Goal: Task Accomplishment & Management: Complete application form

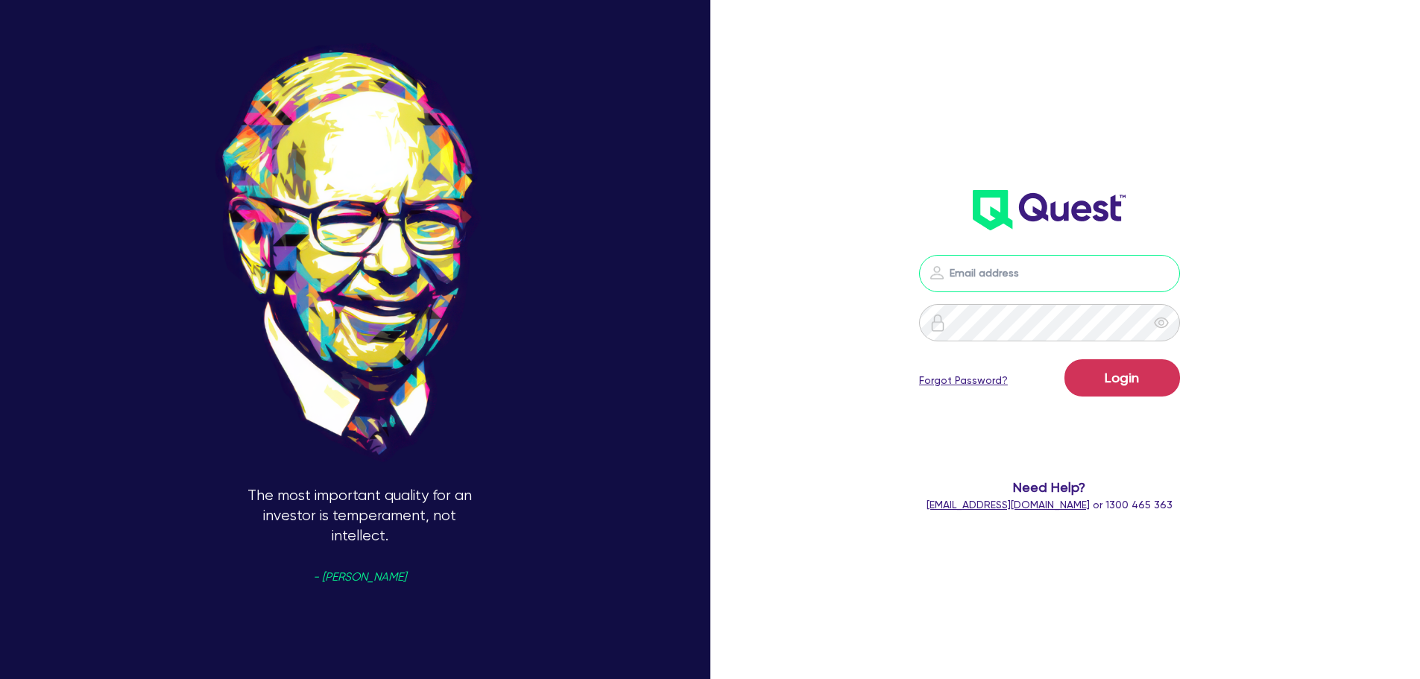
click at [1063, 262] on input "email" at bounding box center [1049, 273] width 261 height 37
type input "[EMAIL_ADDRESS][PERSON_NAME][DOMAIN_NAME]"
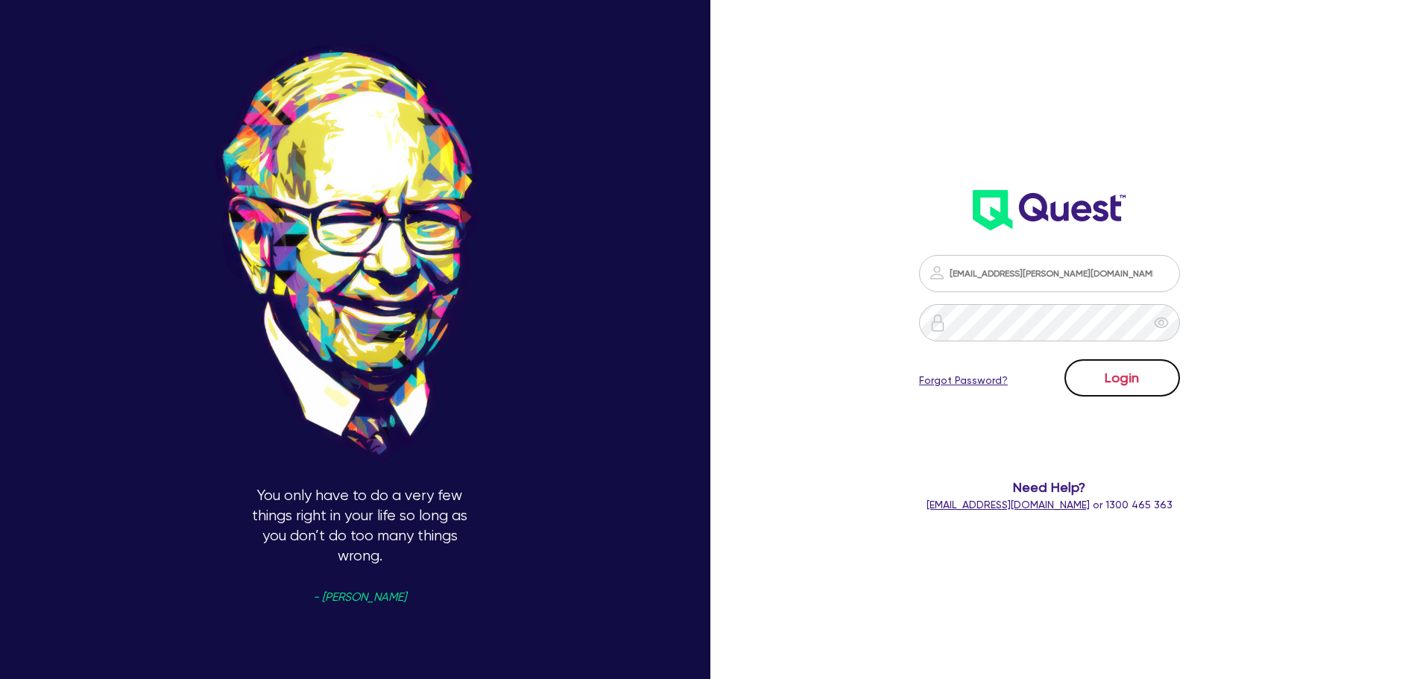
click at [1161, 368] on button "Login" at bounding box center [1122, 377] width 116 height 37
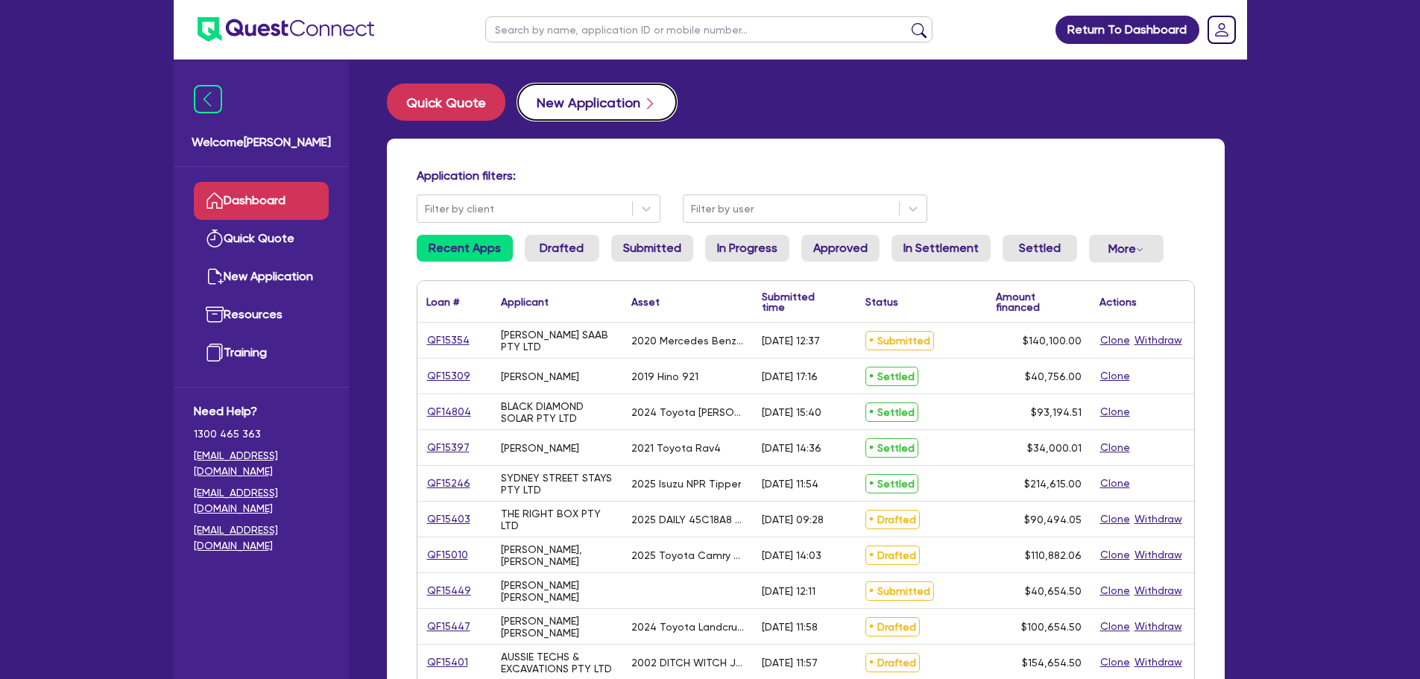
click at [584, 113] on button "New Application" at bounding box center [596, 101] width 159 height 37
select select "Other"
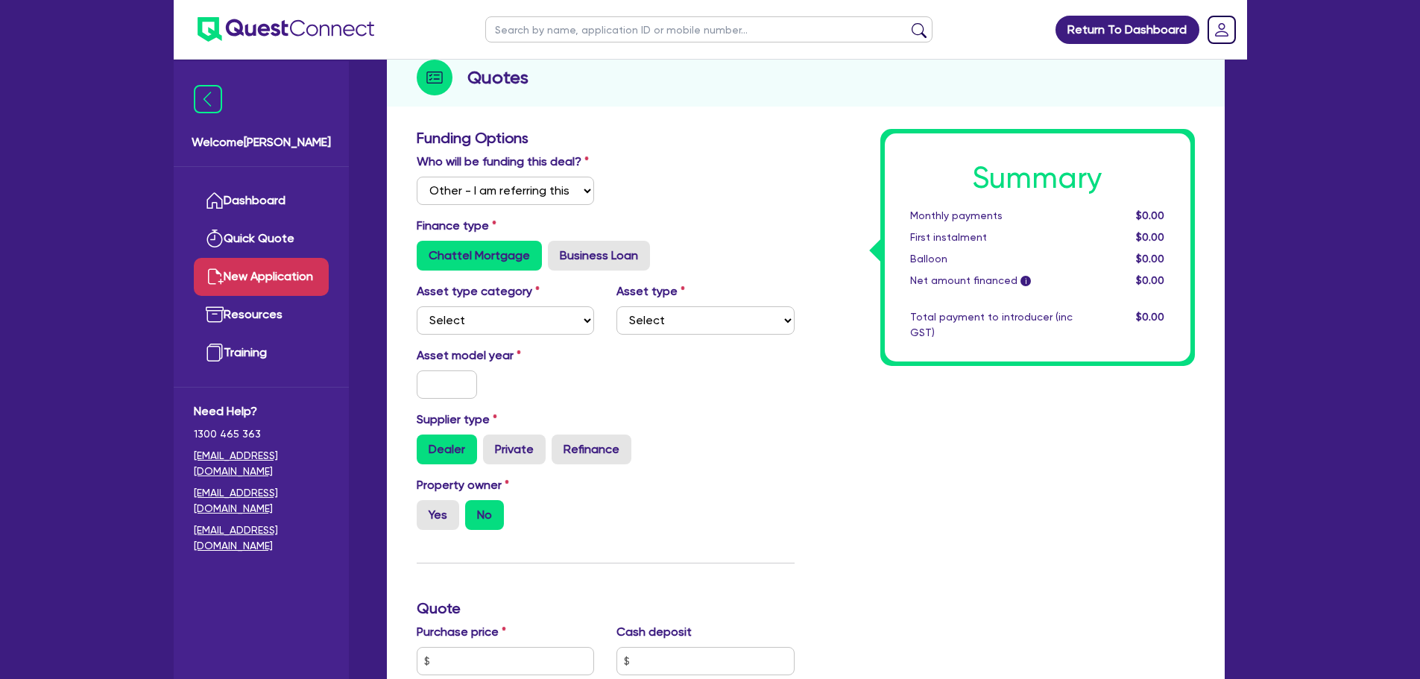
scroll to position [298, 0]
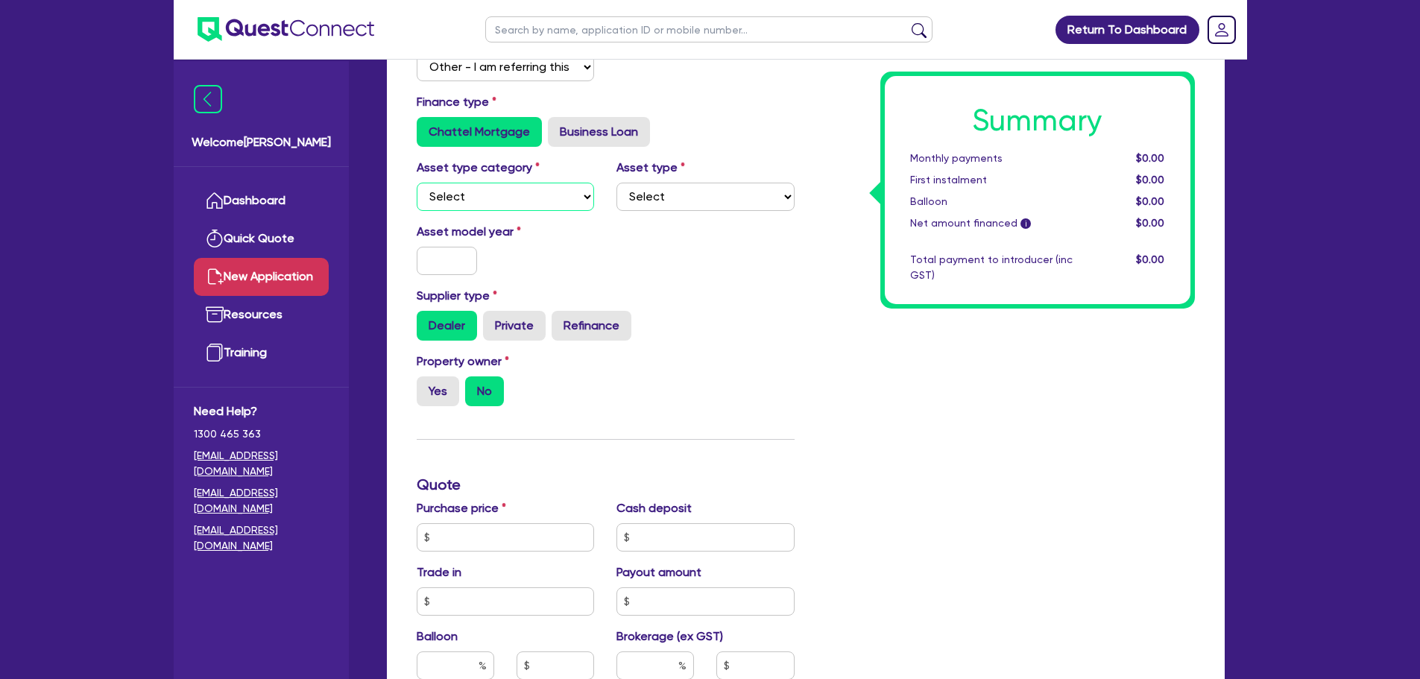
click at [546, 207] on select "Select Cars and light trucks Primary assets Secondary assets Tertiary assets" at bounding box center [506, 197] width 178 height 28
select select "CARS_AND_LIGHT_TRUCKS"
click at [417, 183] on select "Select Cars and light trucks Primary assets Secondary assets Tertiary assets" at bounding box center [506, 197] width 178 height 28
click at [667, 192] on select "Select Passenger vehicles Vans and utes Light trucks up to 4.5 tonne" at bounding box center [705, 197] width 178 height 28
click at [616, 183] on select "Select Passenger vehicles Vans and utes Light trucks up to 4.5 tonne" at bounding box center [705, 197] width 178 height 28
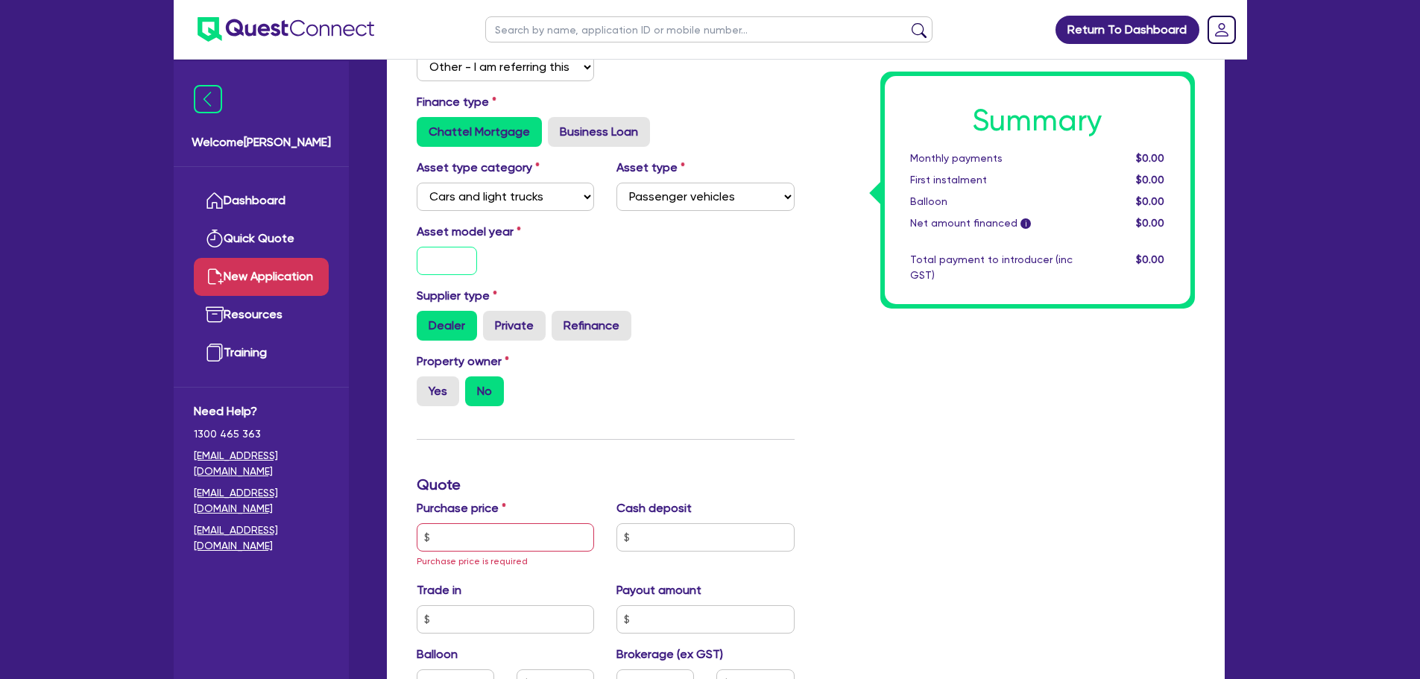
click at [473, 262] on input "text" at bounding box center [447, 261] width 61 height 28
click at [756, 204] on select "Select Passenger vehicles Vans and utes Light trucks up to 4.5 tonne" at bounding box center [705, 197] width 178 height 28
select select "LIGHT_TRUCKS"
click at [616, 183] on select "Select Passenger vehicles Vans and utes Light trucks up to 4.5 tonne" at bounding box center [705, 197] width 178 height 28
click at [437, 253] on input "text" at bounding box center [447, 261] width 61 height 28
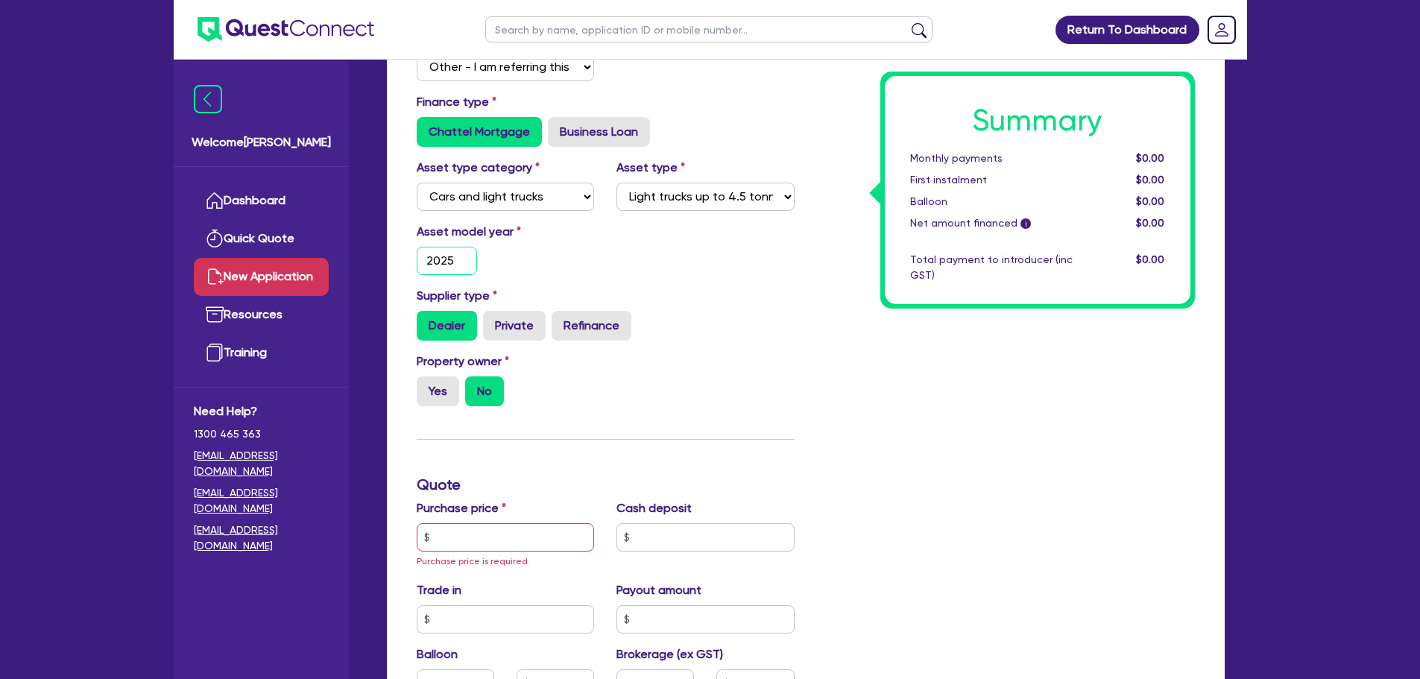
type input "2025"
click at [535, 545] on input "text" at bounding box center [506, 537] width 178 height 28
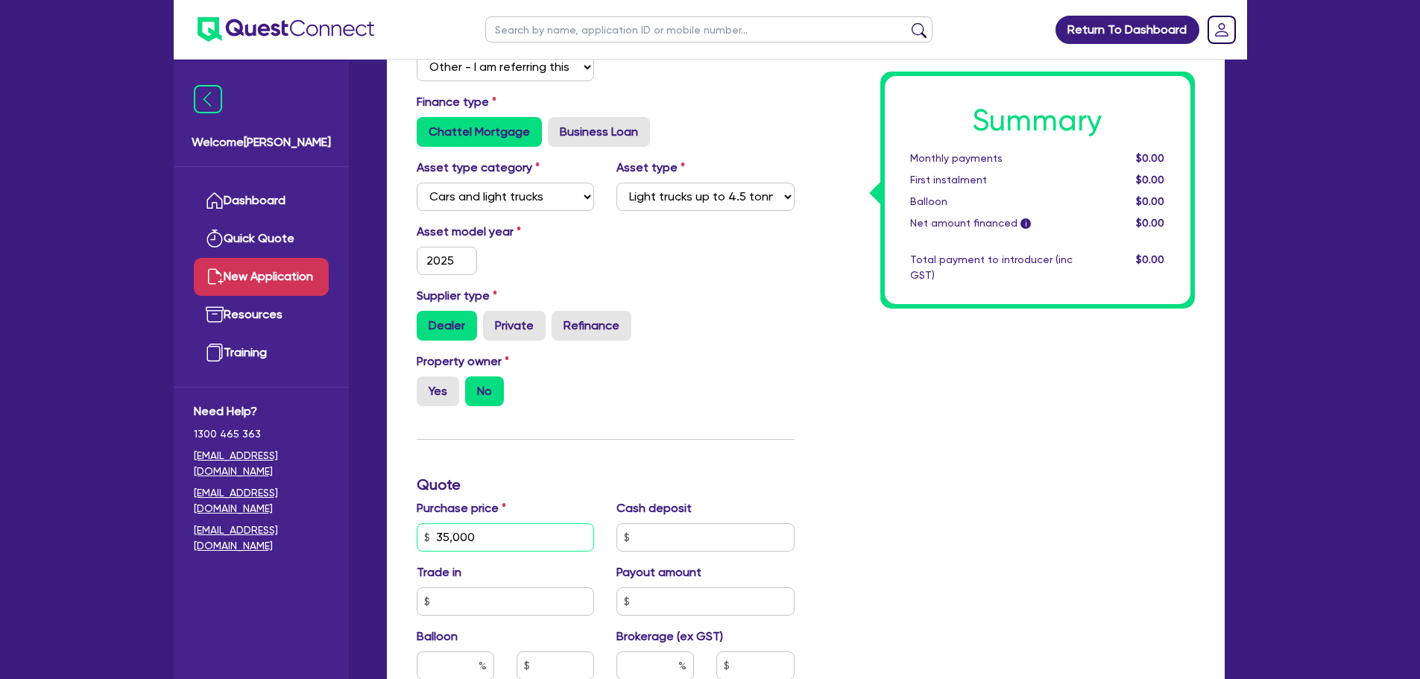
type input "35,000"
click at [756, 364] on div "Property owner Yes No" at bounding box center [605, 386] width 400 height 66
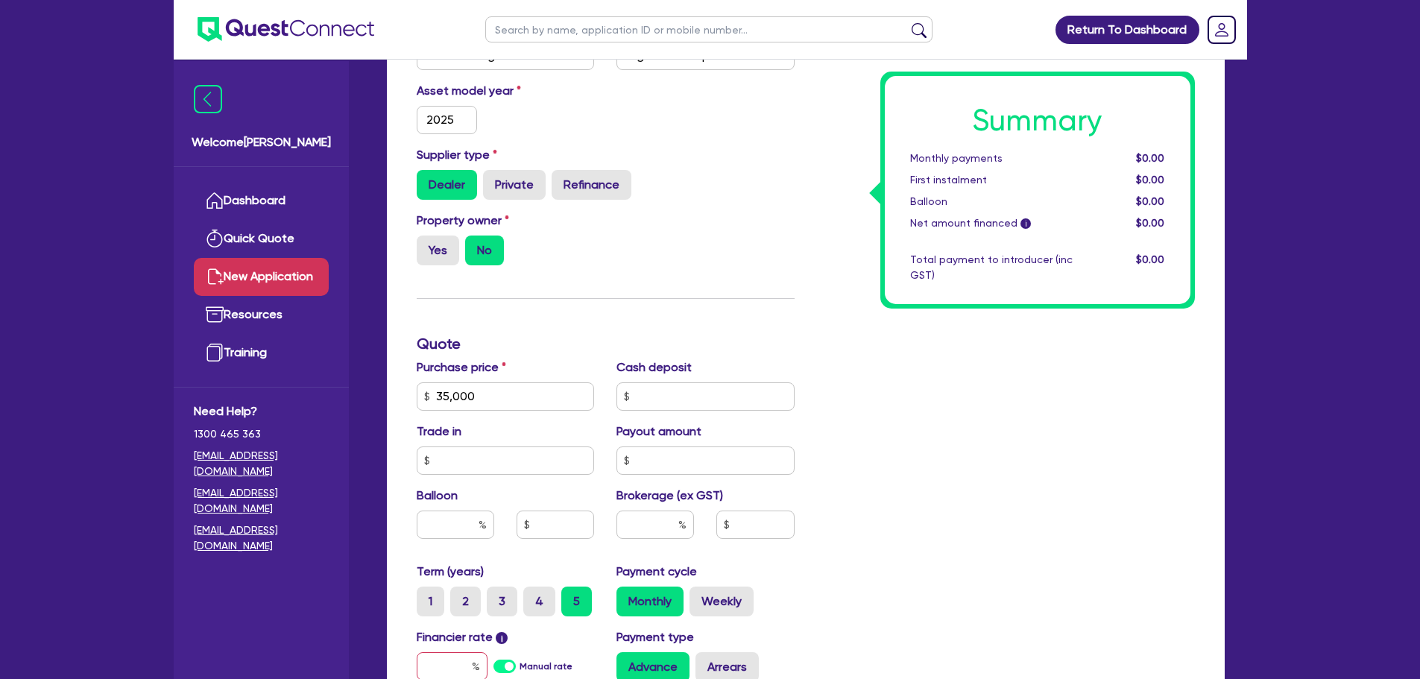
scroll to position [447, 0]
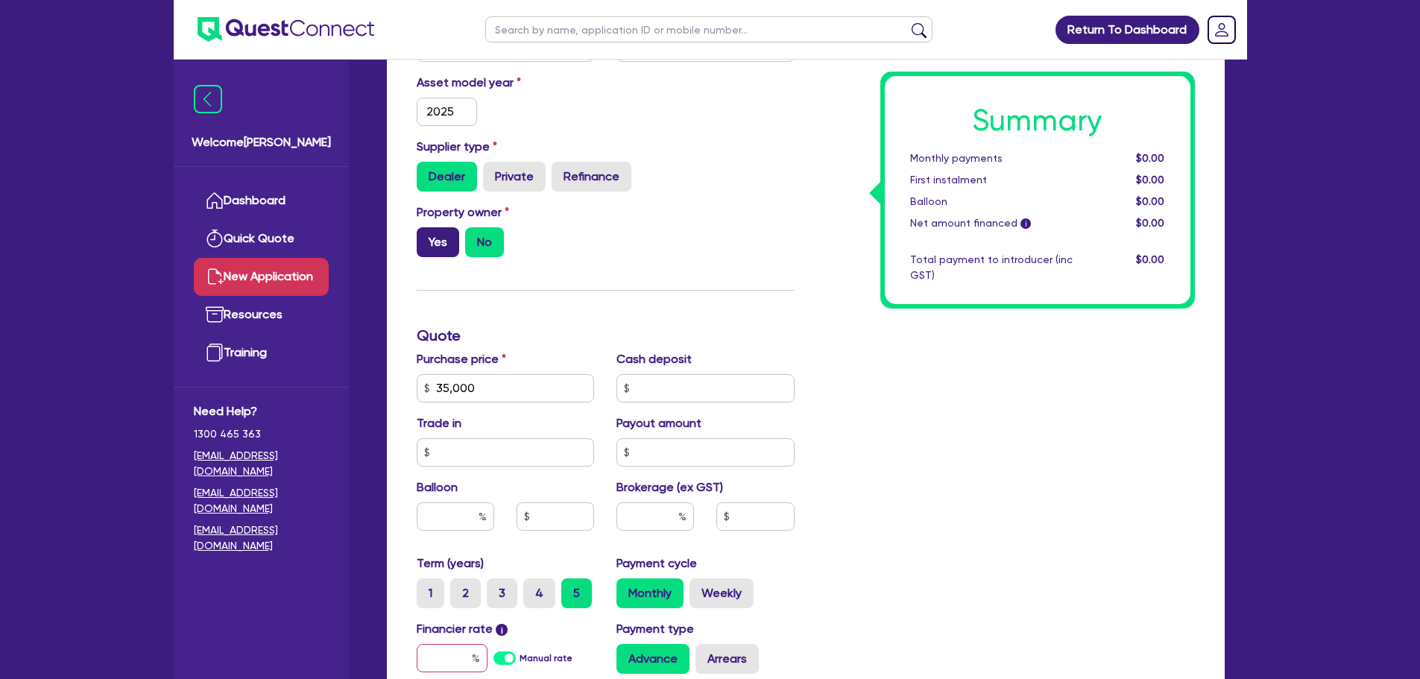
click at [435, 250] on label "Yes" at bounding box center [438, 242] width 42 height 30
click at [426, 237] on input "Yes" at bounding box center [422, 232] width 10 height 10
radio input "true"
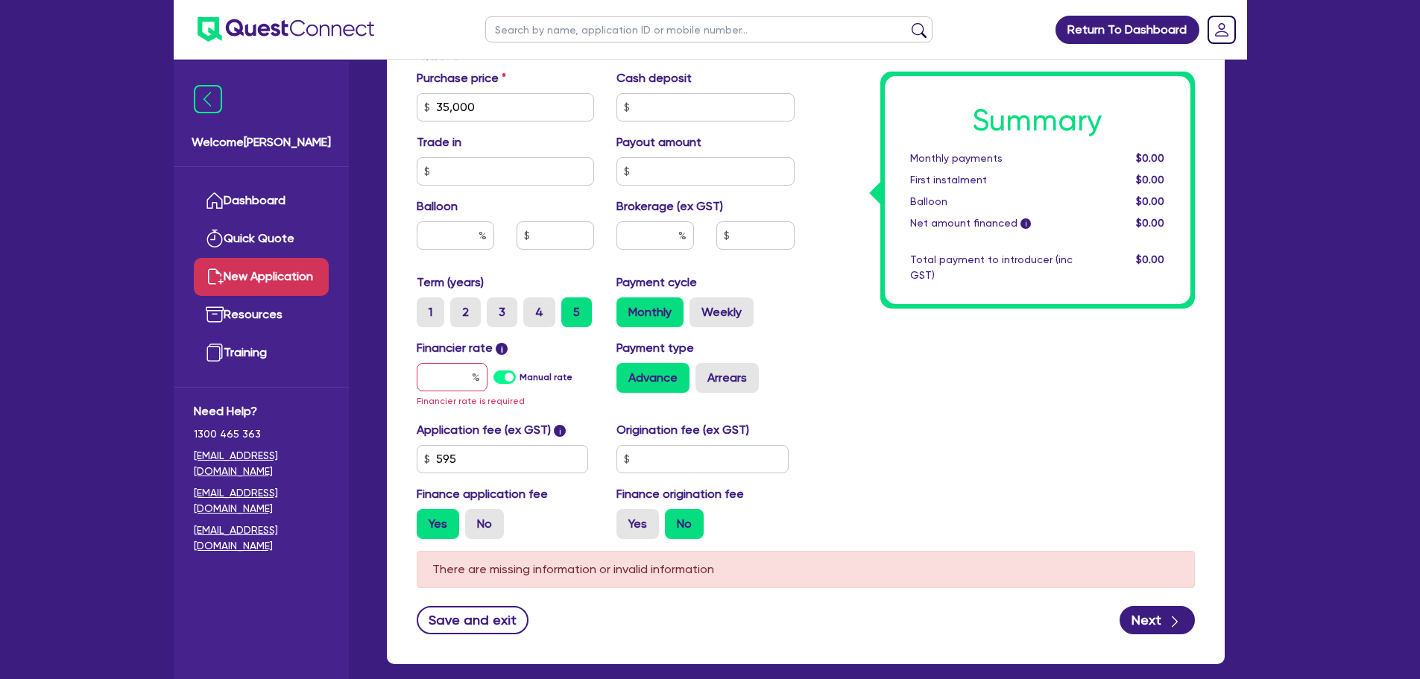
scroll to position [730, 0]
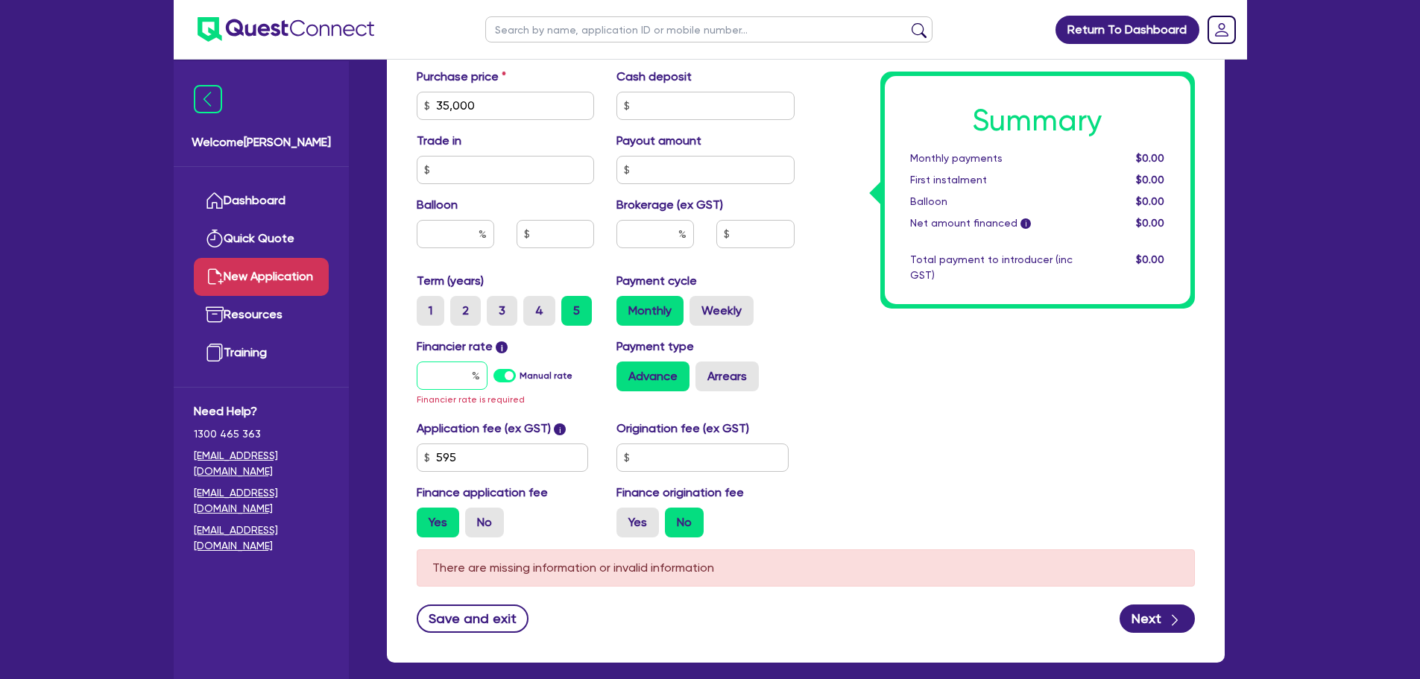
click at [443, 375] on input "text" at bounding box center [452, 375] width 71 height 28
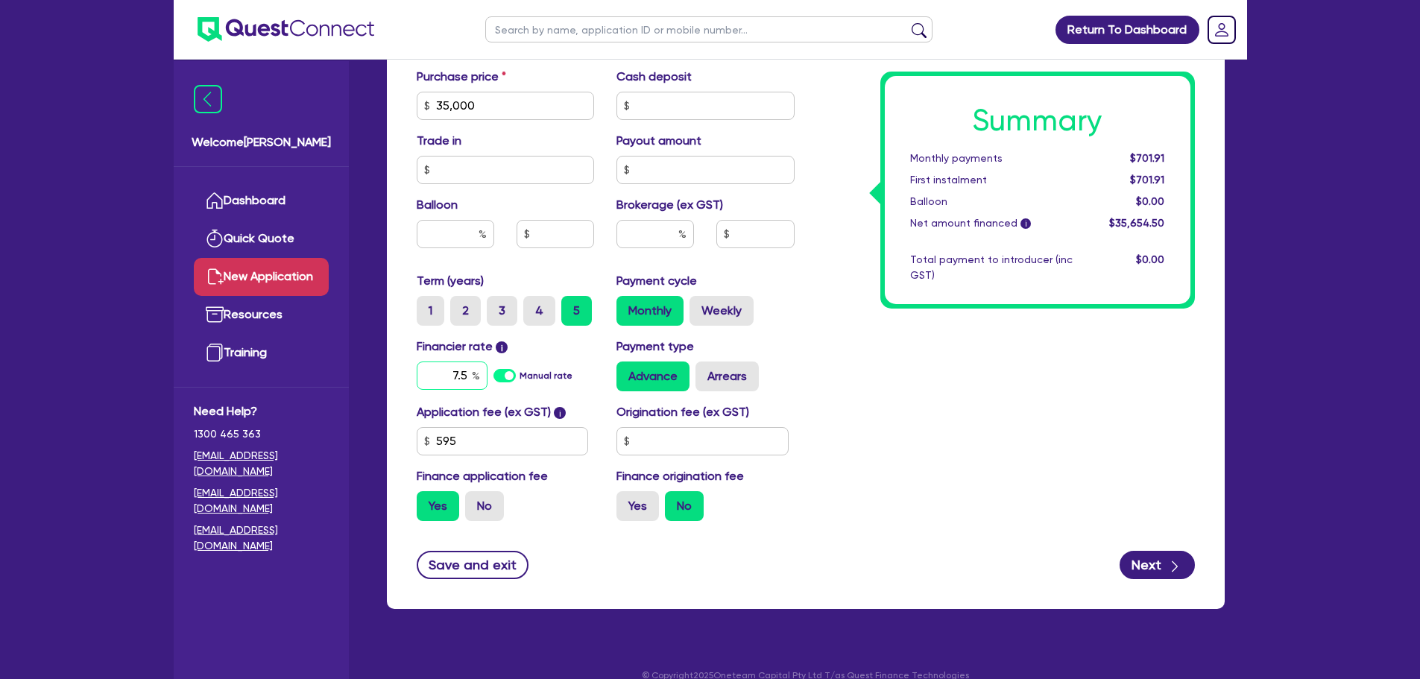
type input "7.5"
click at [944, 373] on div "Summary Monthly payments Calculating... First instalment Calculating... Balloon…" at bounding box center [1006, 53] width 400 height 959
click at [1146, 565] on button "Next" at bounding box center [1156, 565] width 75 height 28
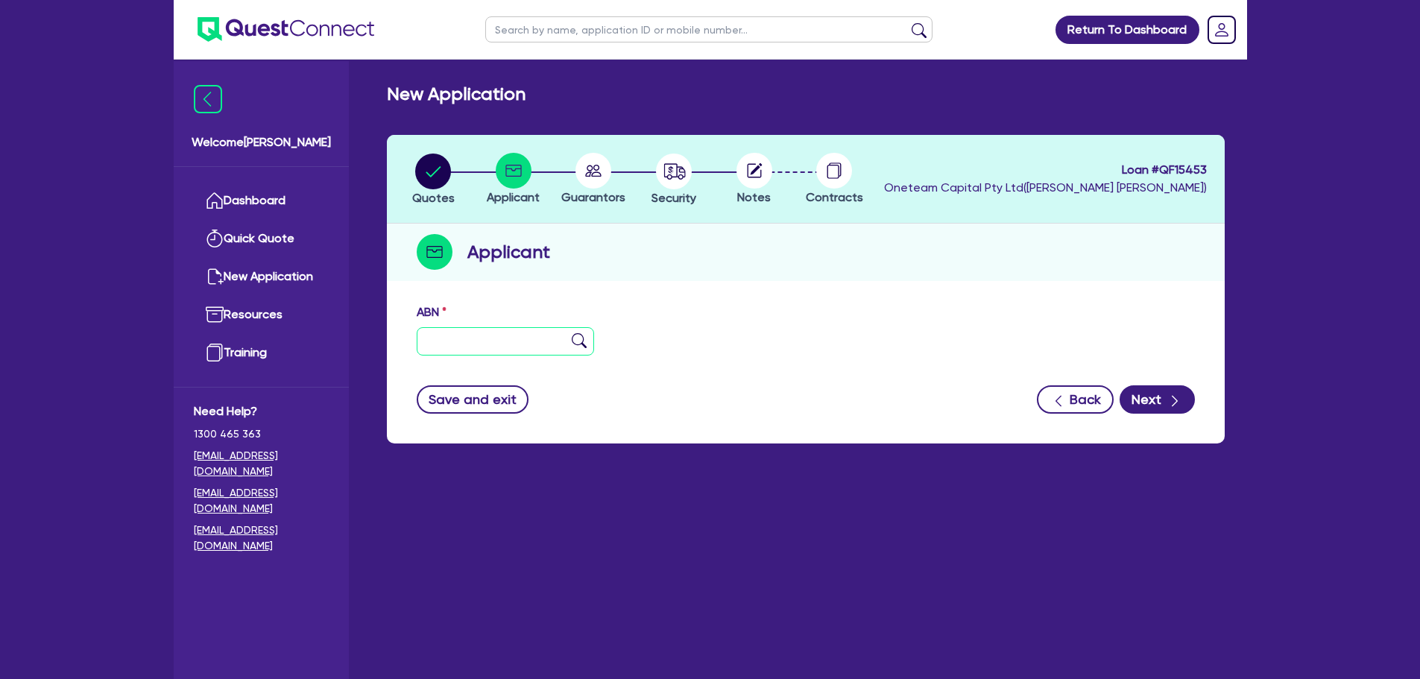
click at [532, 347] on input "text" at bounding box center [506, 341] width 178 height 28
click at [439, 341] on input "text" at bounding box center [506, 341] width 178 height 28
click at [506, 343] on input "text" at bounding box center [506, 341] width 178 height 28
click at [560, 253] on div "Applicant" at bounding box center [806, 252] width 838 height 57
drag, startPoint x: 552, startPoint y: 252, endPoint x: 446, endPoint y: 267, distance: 107.6
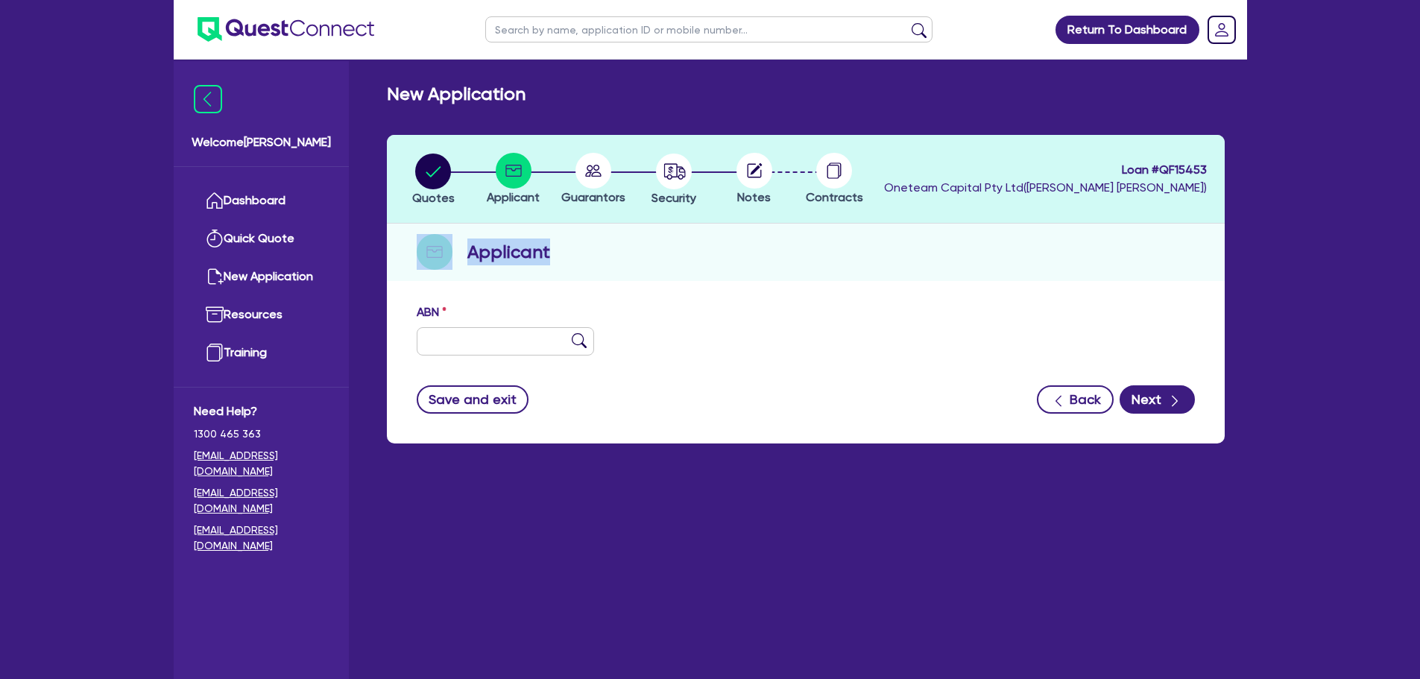
click at [446, 267] on div "Applicant" at bounding box center [806, 252] width 838 height 57
click at [533, 296] on div "ABN Entity name Trading name Type of entity Select Sole Trader Company Partners…" at bounding box center [806, 370] width 838 height 148
drag, startPoint x: 552, startPoint y: 256, endPoint x: 470, endPoint y: 257, distance: 82.7
click at [465, 254] on div "Applicant" at bounding box center [806, 252] width 838 height 57
click at [515, 277] on div "Applicant" at bounding box center [806, 252] width 838 height 57
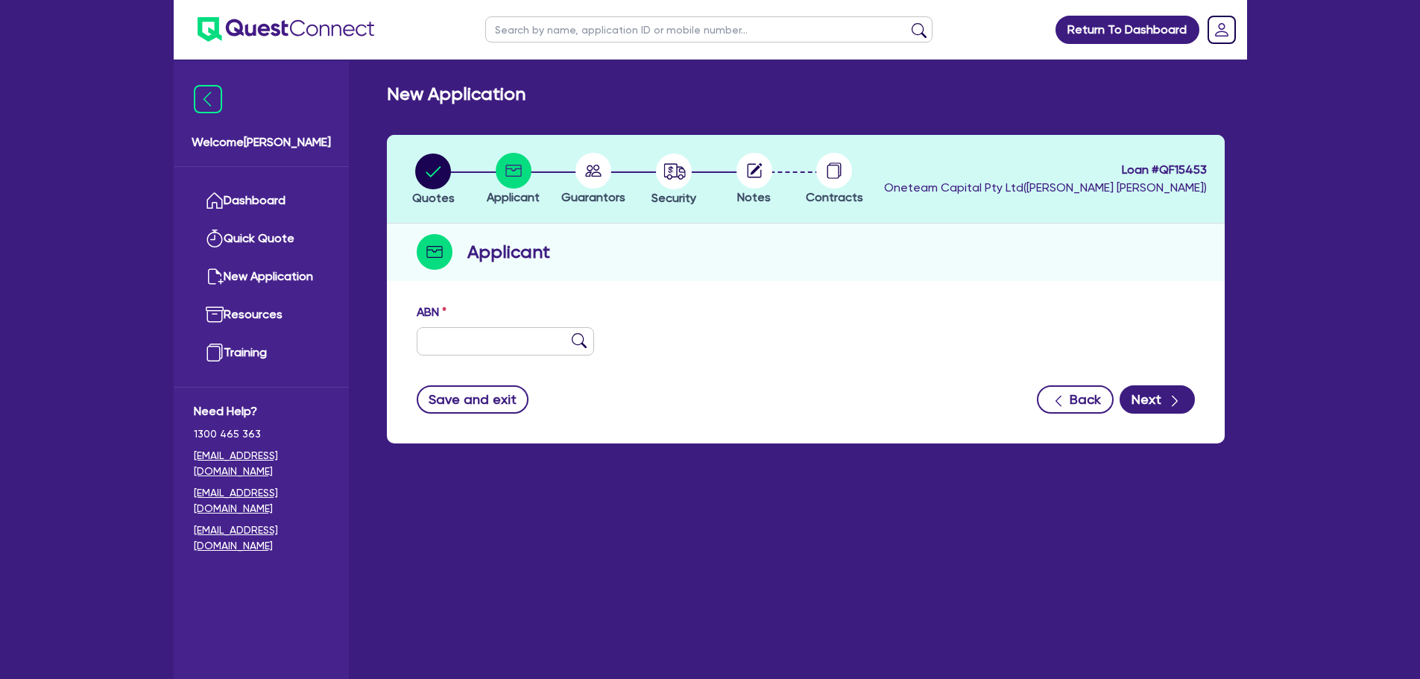
click at [518, 296] on div "ABN Entity name Trading name Type of entity Select Sole Trader Company Partners…" at bounding box center [806, 370] width 838 height 148
drag, startPoint x: 557, startPoint y: 242, endPoint x: 458, endPoint y: 259, distance: 100.5
click at [458, 259] on div "Applicant" at bounding box center [806, 252] width 838 height 57
click at [536, 281] on div "Quotes Applicant [GEOGRAPHIC_DATA] Security Notes Contracts Loan # QF15453 Onet…" at bounding box center [806, 289] width 838 height 309
click at [476, 341] on input "text" at bounding box center [506, 341] width 178 height 28
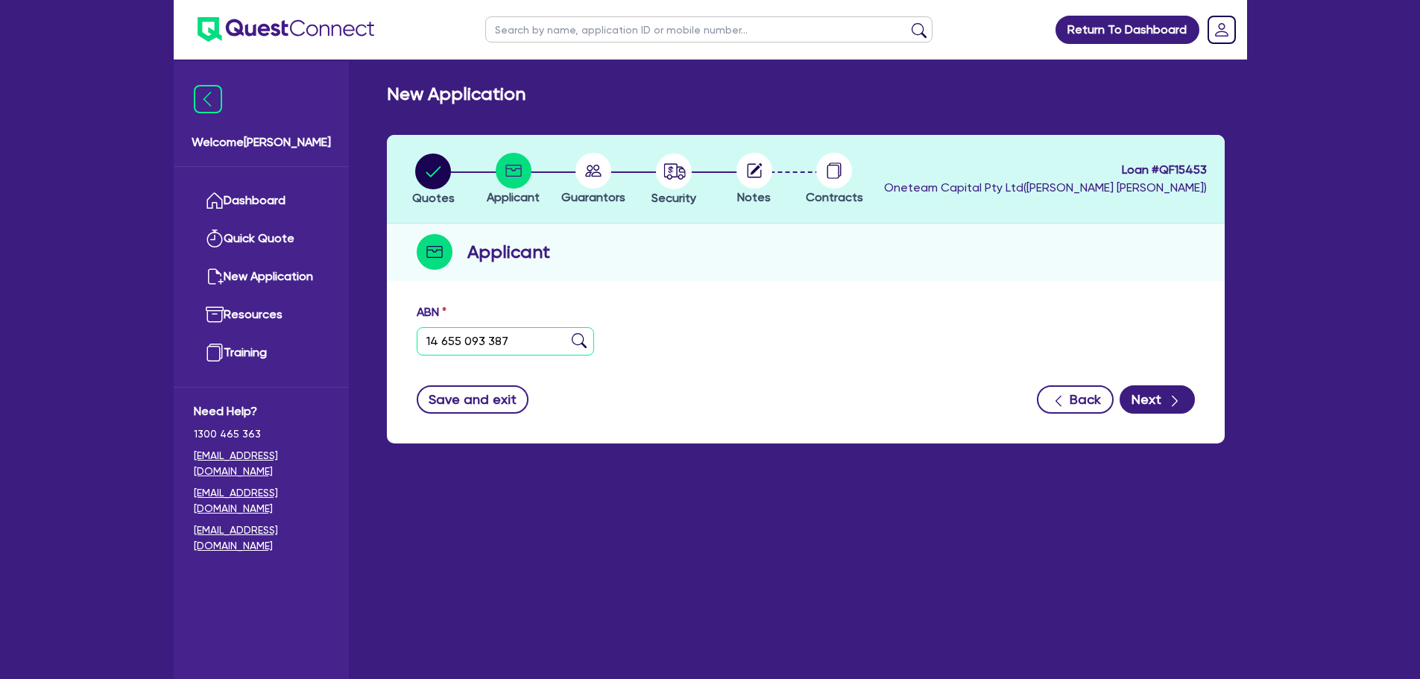
type input "14 655 093 387"
click at [572, 340] on img at bounding box center [579, 340] width 15 height 15
type input "[PERSON_NAME], [US_STATE][PERSON_NAME]"
type input "BANH G"
select select "SOLE_TRADER"
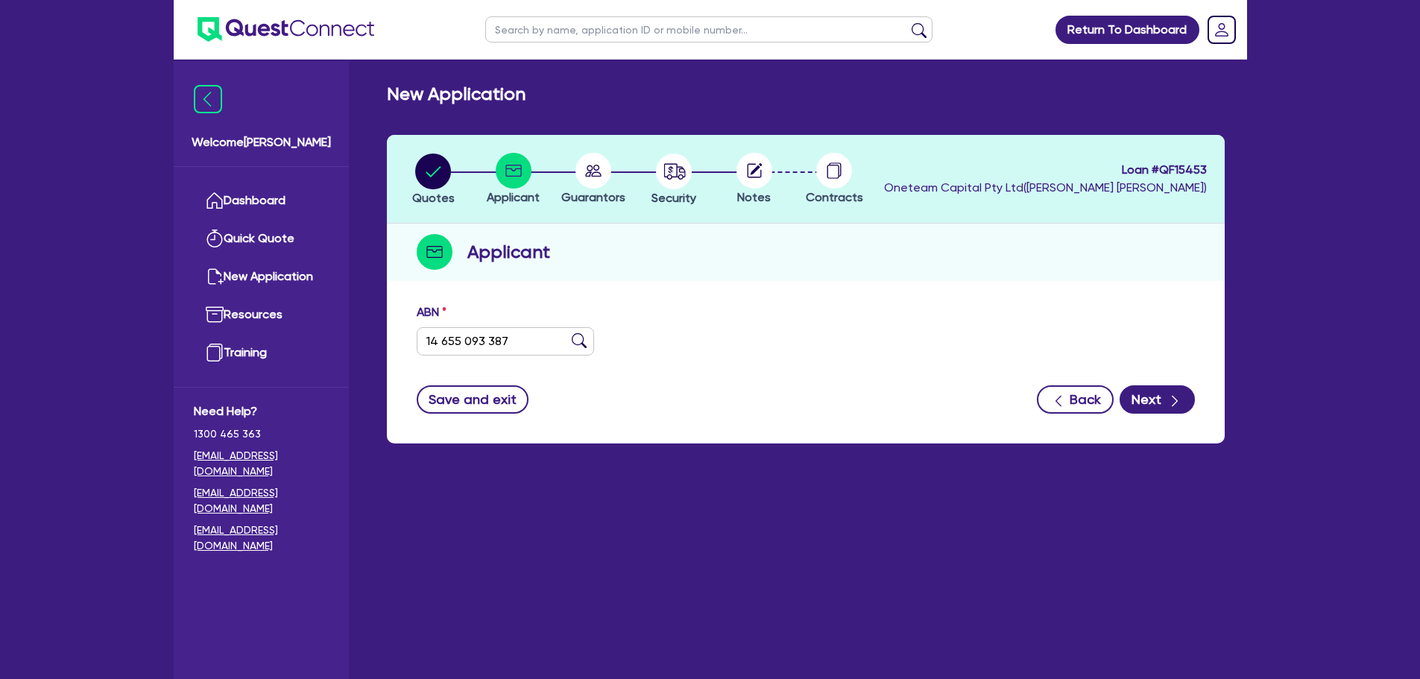
type input "[DATE]"
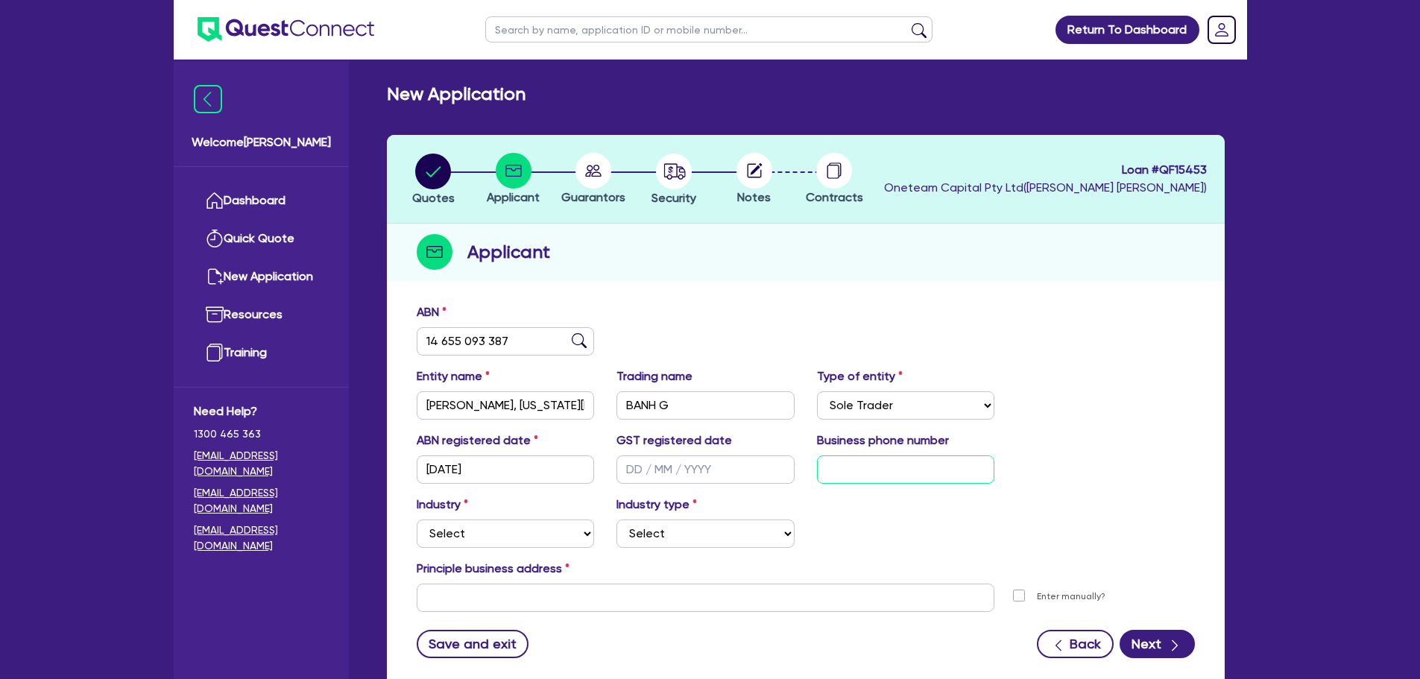
click at [852, 472] on input "text" at bounding box center [906, 469] width 178 height 28
click at [560, 531] on select "Select Accomodation & Food Services Administrative & Support Services Agricultu…" at bounding box center [506, 533] width 178 height 28
select select "RENTAL_REAL_ESTATE"
click at [417, 519] on select "Select Accomodation & Food Services Administrative & Support Services Agricultu…" at bounding box center [506, 533] width 178 height 28
click at [665, 528] on select "Select Property operators Real estate services Motor vehicles Transport equipme…" at bounding box center [705, 533] width 178 height 28
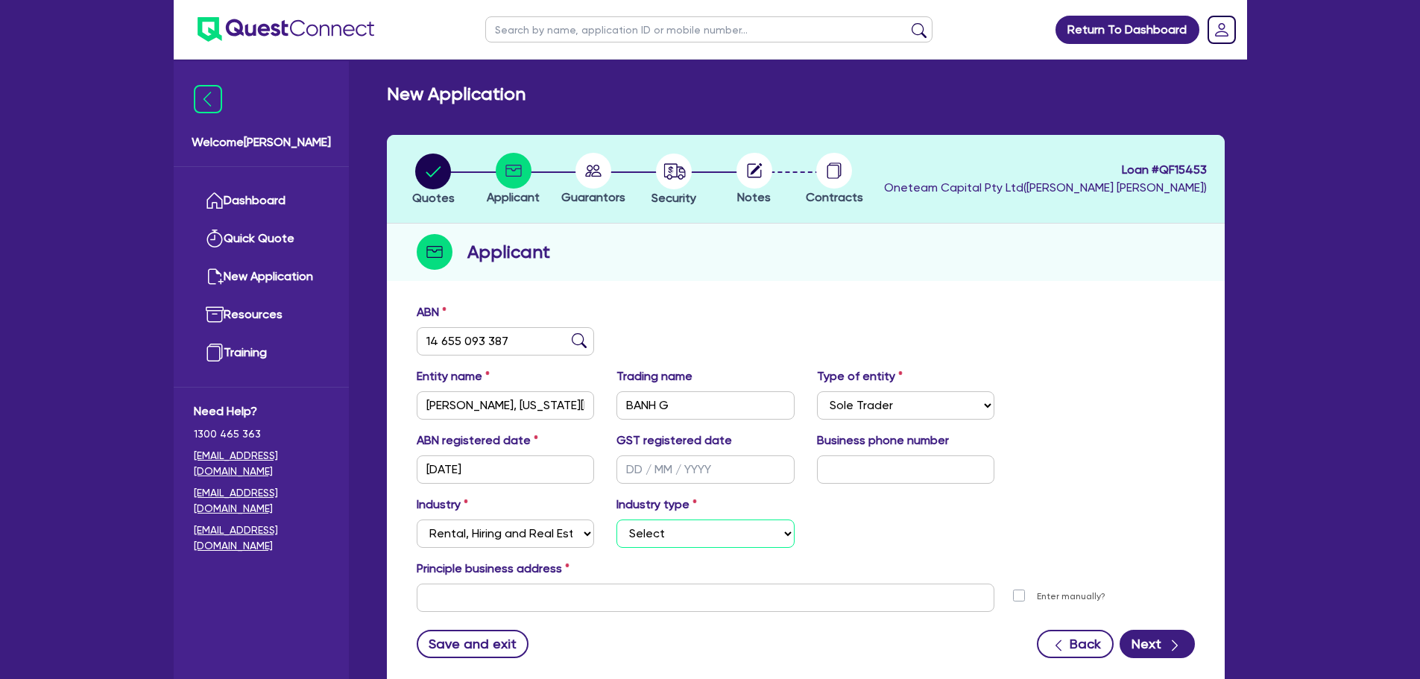
select select "HEAVY_MACHINERY"
click at [616, 519] on select "Select Property operators Real estate services Motor vehicles Transport equipme…" at bounding box center [705, 533] width 178 height 28
click at [599, 584] on input "text" at bounding box center [706, 598] width 578 height 28
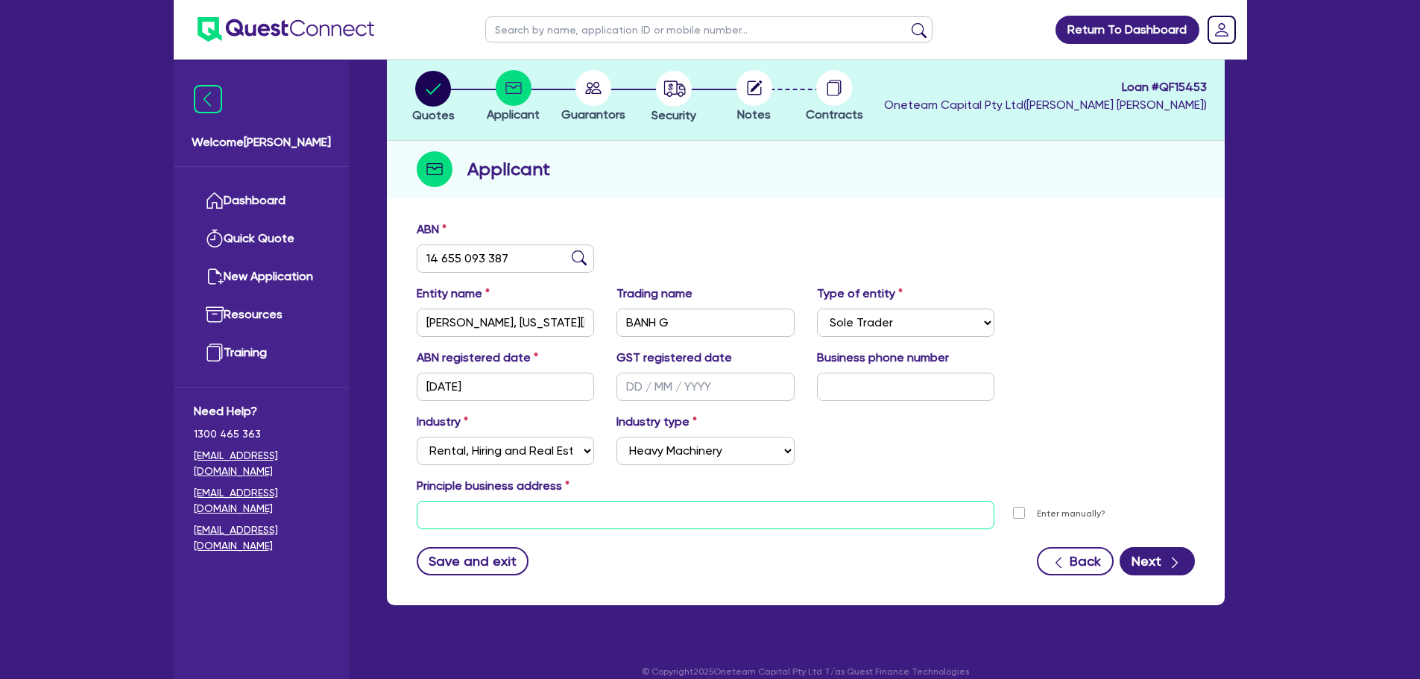
scroll to position [100, 0]
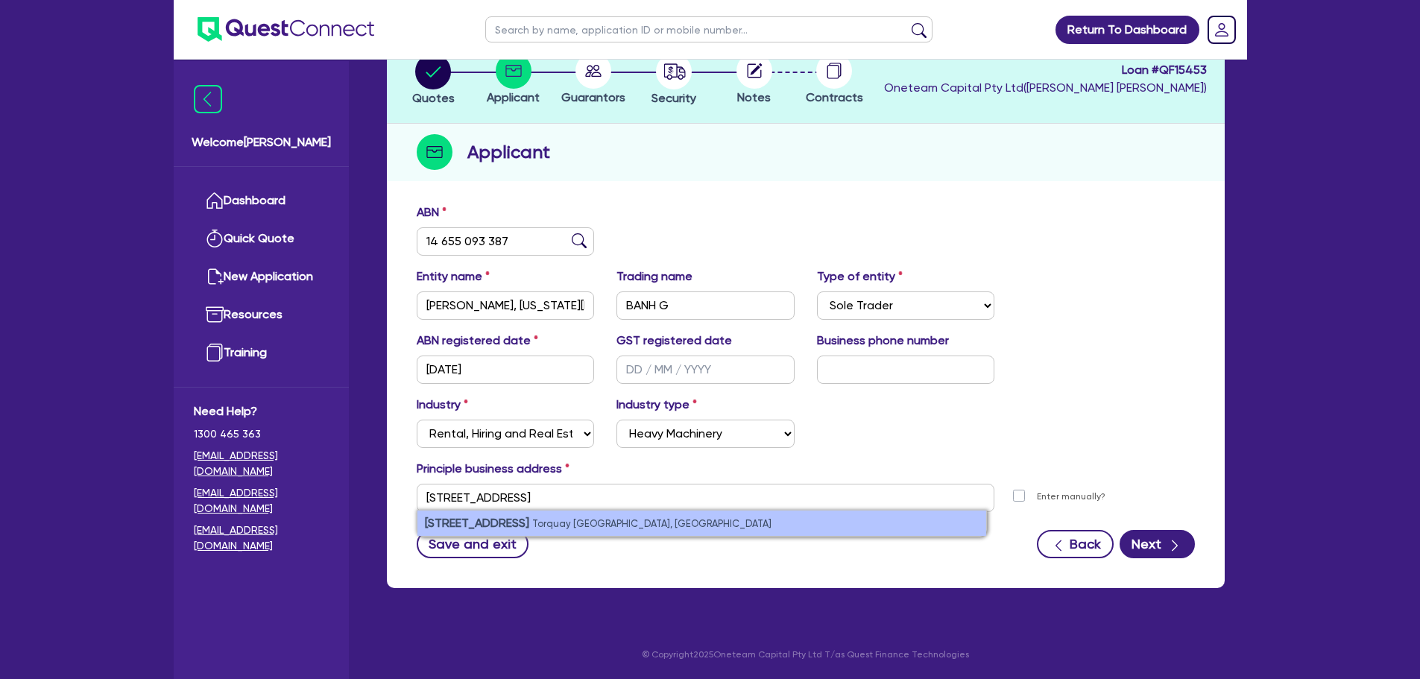
click at [642, 522] on li "[STREET_ADDRESS]" at bounding box center [701, 523] width 569 height 25
type input "4 [STREET_ADDRESS]"
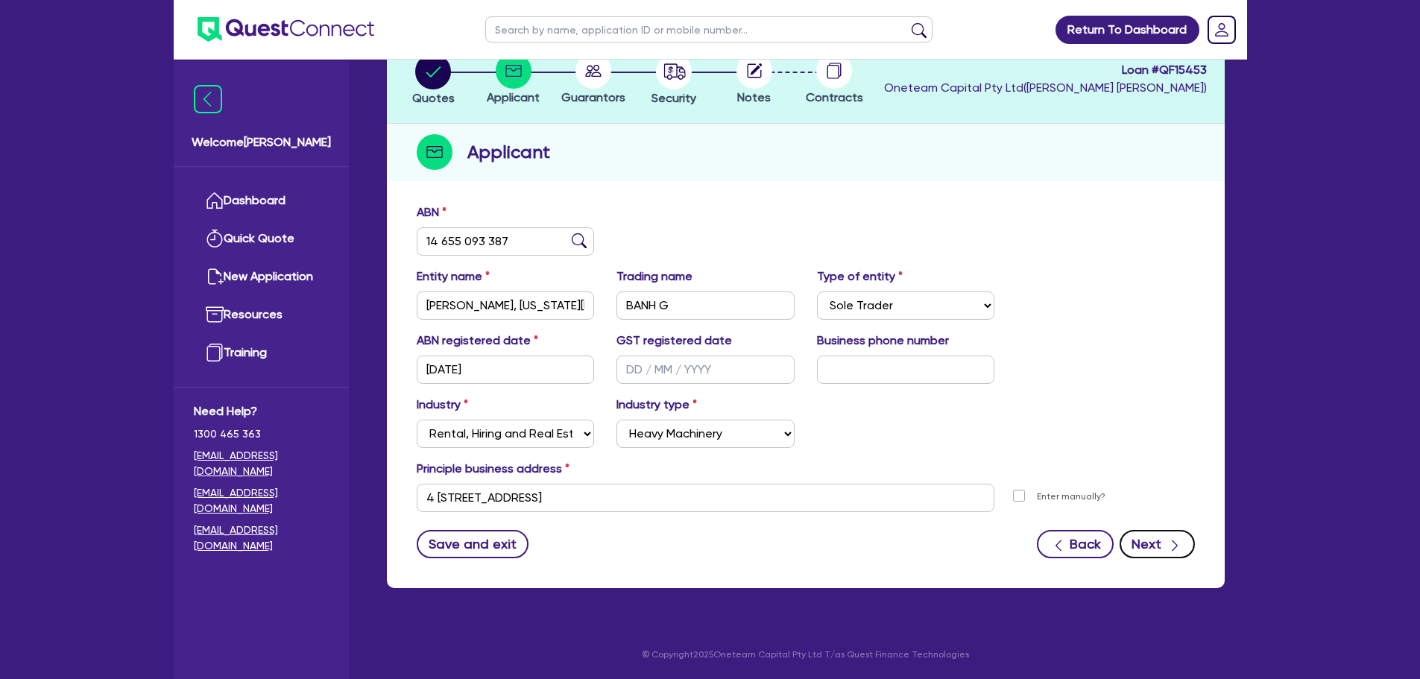
click at [1157, 539] on button "Next" at bounding box center [1156, 544] width 75 height 28
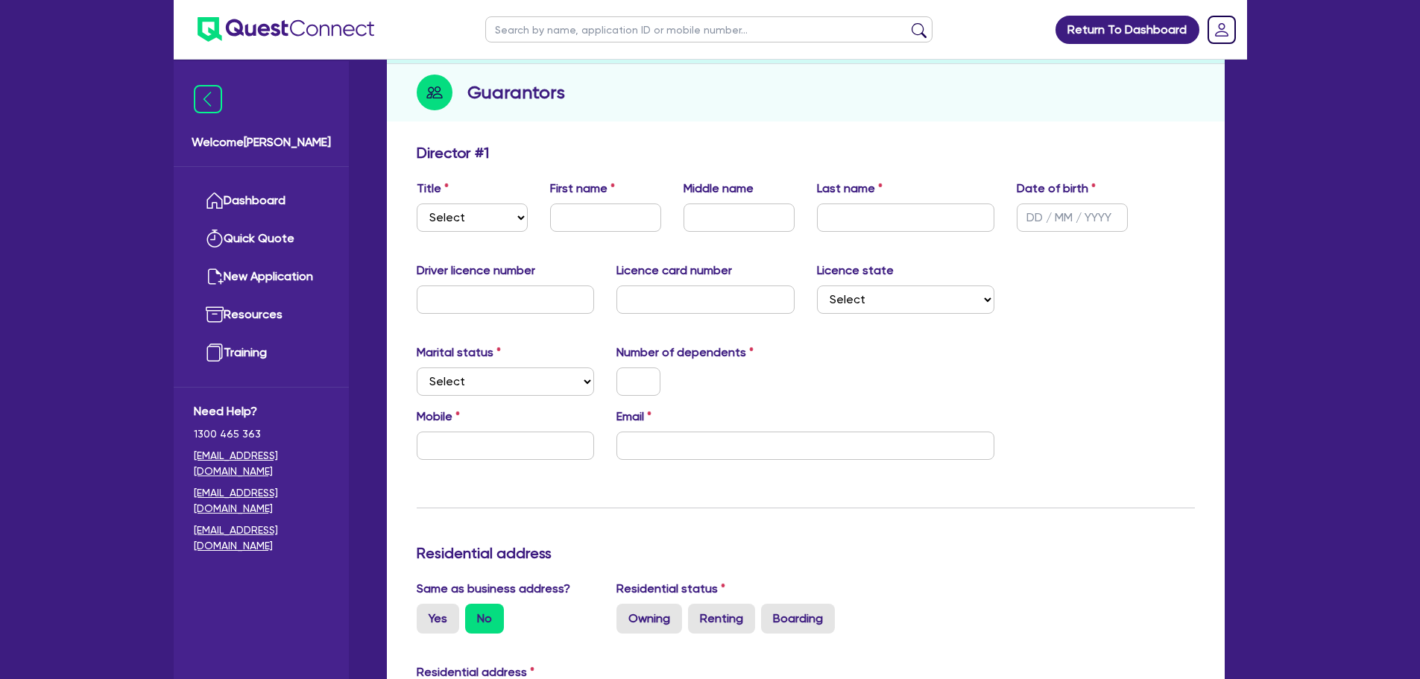
scroll to position [149, 0]
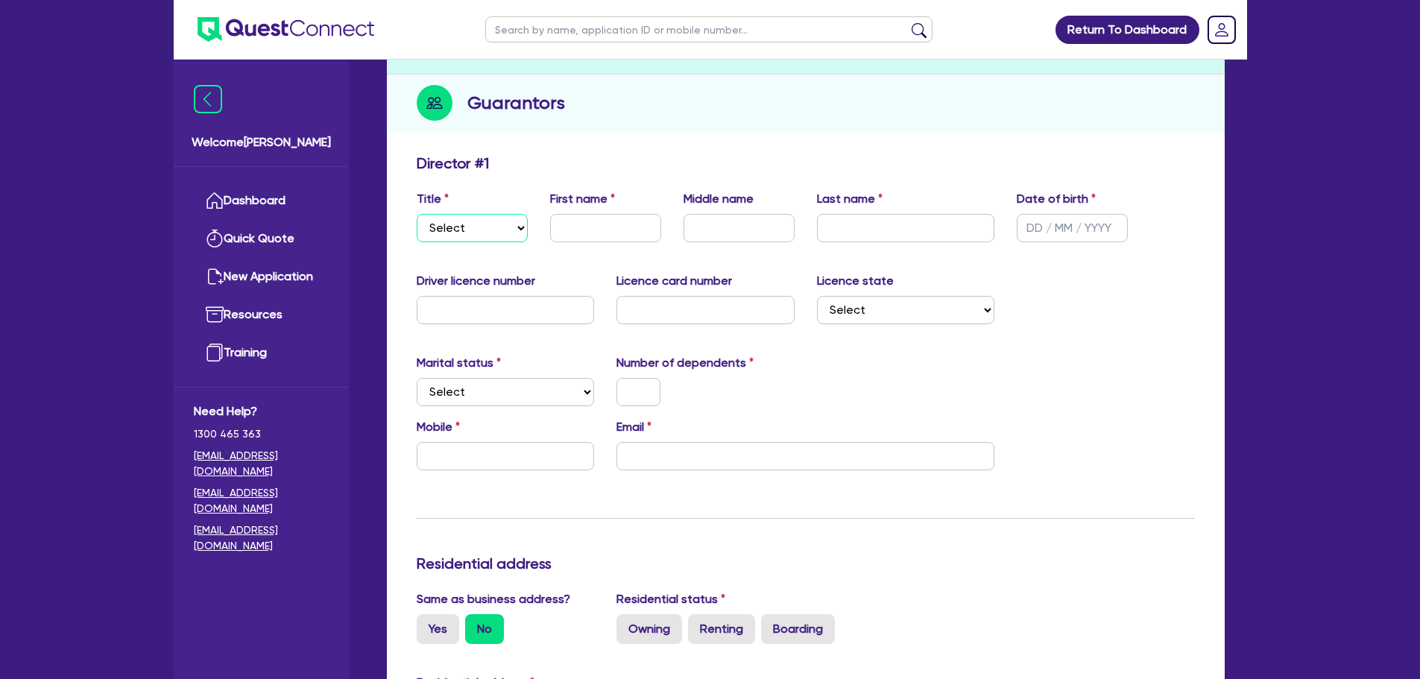
click at [499, 236] on select "Select Mr Mrs Ms Miss Dr" at bounding box center [472, 228] width 111 height 28
select select "MRS"
click at [417, 214] on select "Select Mr Mrs Ms Miss Dr" at bounding box center [472, 228] width 111 height 28
click at [569, 226] on input "text" at bounding box center [605, 228] width 111 height 28
type input "[US_STATE]"
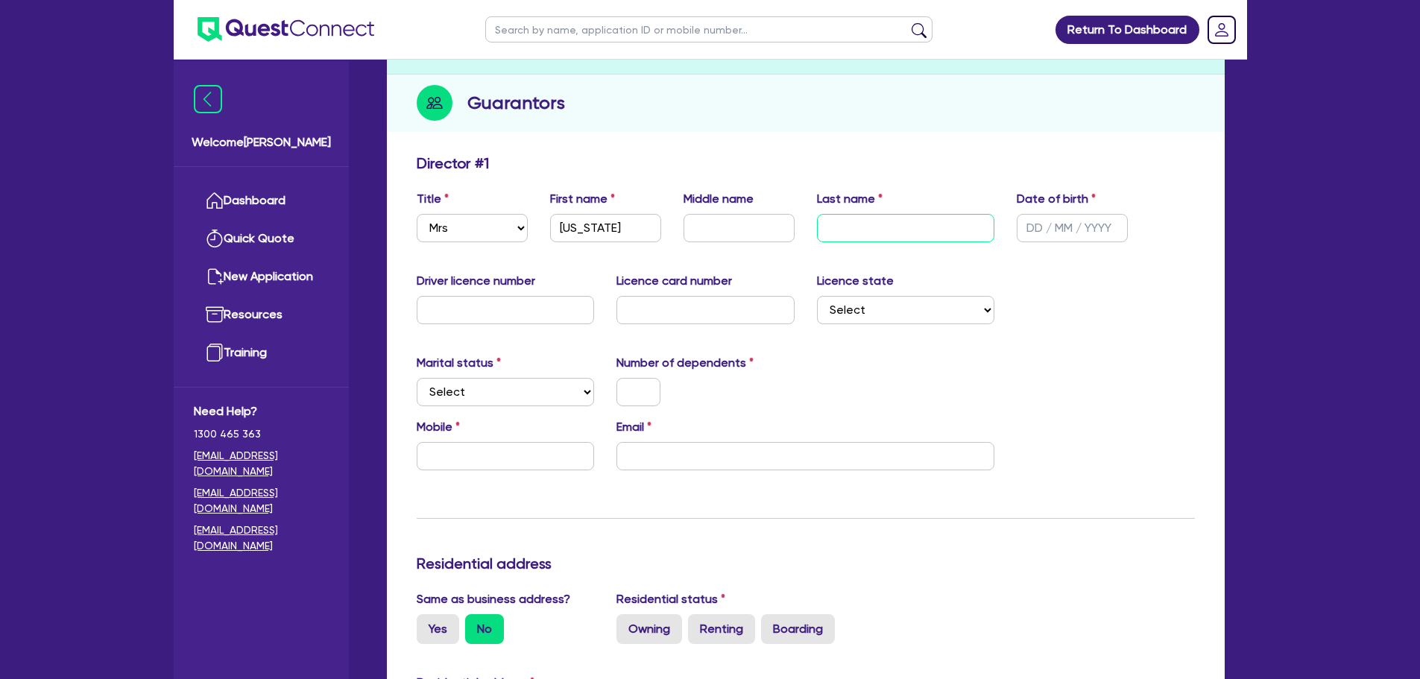
click at [862, 231] on input "text" at bounding box center [906, 228] width 178 height 28
type input "[PERSON_NAME]"
click at [754, 225] on input "text" at bounding box center [738, 228] width 111 height 28
type input "[PERSON_NAME]"
click at [1057, 228] on input "text" at bounding box center [1072, 228] width 111 height 28
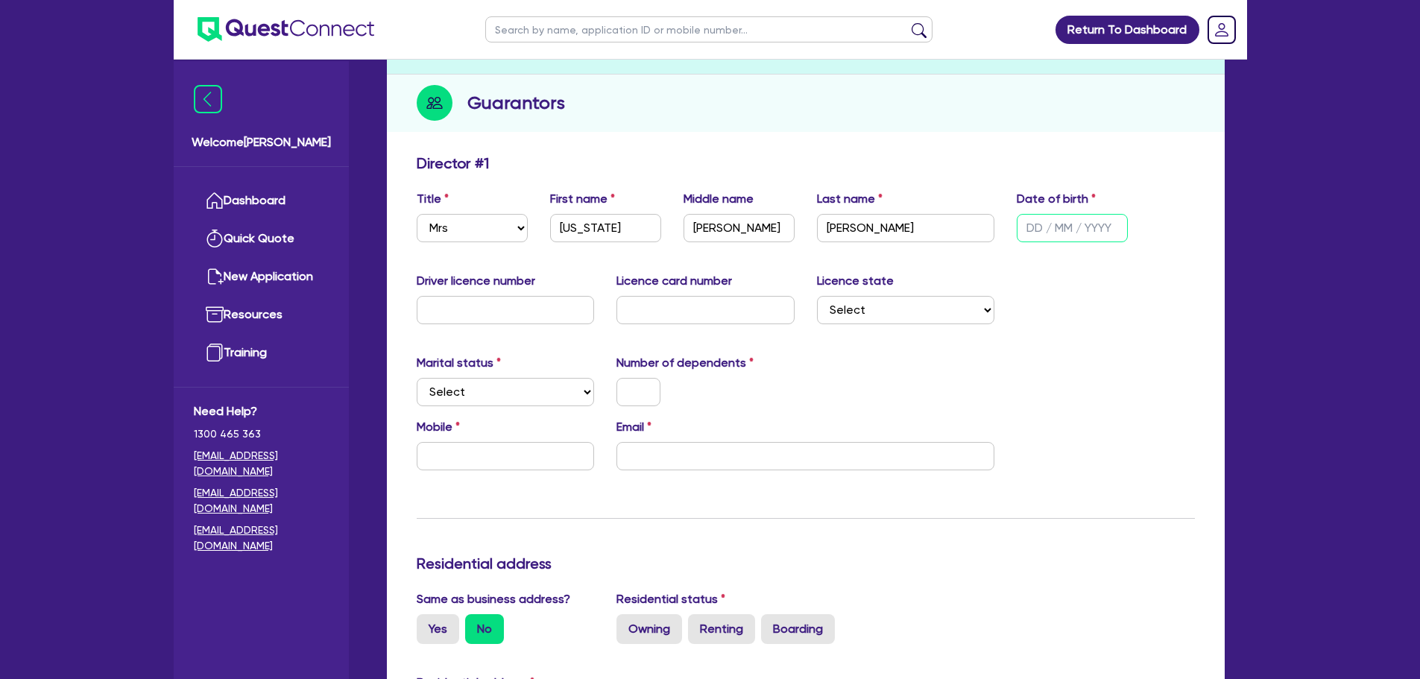
click at [1035, 233] on input "text" at bounding box center [1072, 228] width 111 height 28
click at [1006, 277] on div "Driver licence number Licence card number Licence state Select [GEOGRAPHIC_DATA…" at bounding box center [805, 304] width 800 height 64
click at [1054, 227] on input "text" at bounding box center [1072, 228] width 111 height 28
click at [1131, 200] on div "Date of birth" at bounding box center [1071, 216] width 133 height 52
click at [1100, 217] on input "text" at bounding box center [1072, 228] width 111 height 28
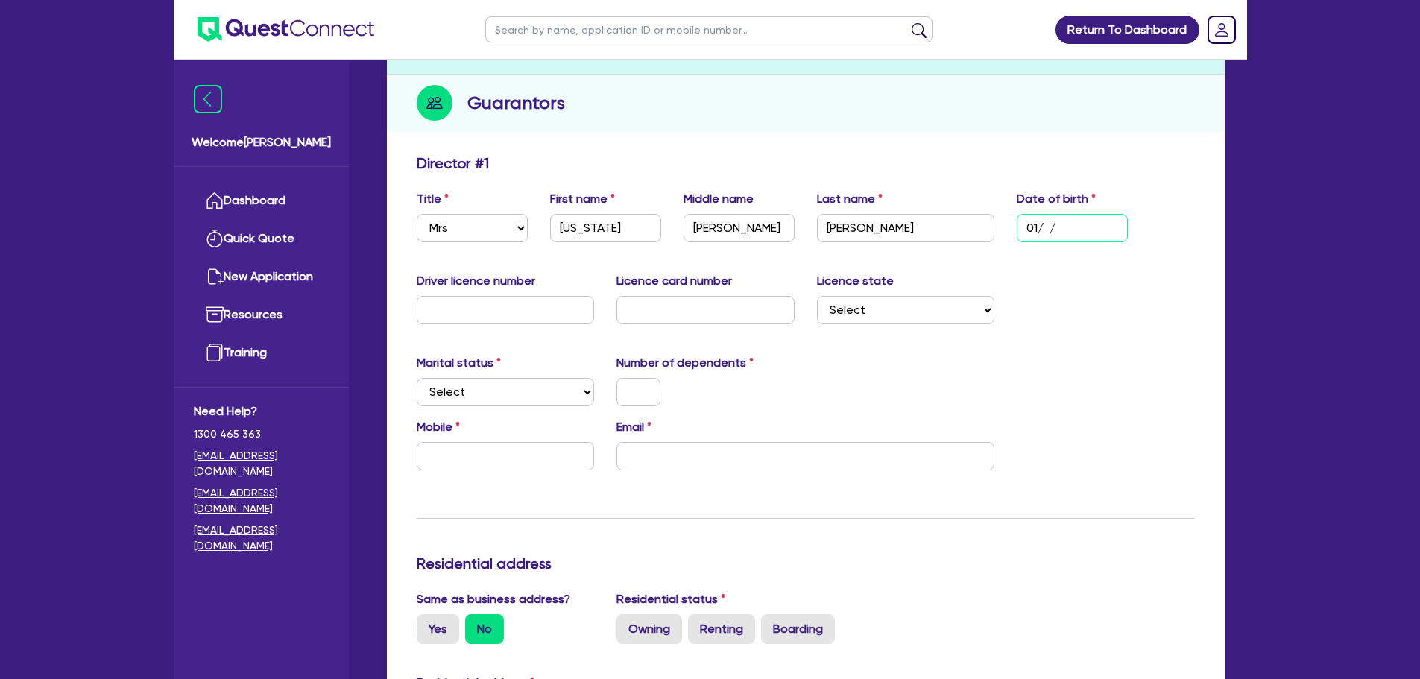
type input "0 / /"
type input "[DATE]"
click at [812, 376] on div "Marital status Select [DEMOGRAPHIC_DATA] Married De Facto / Partner Number of d…" at bounding box center [805, 386] width 800 height 64
click at [464, 312] on input "text" at bounding box center [506, 310] width 178 height 28
click at [528, 399] on select "Select Single Married De Facto / Partner" at bounding box center [506, 392] width 178 height 28
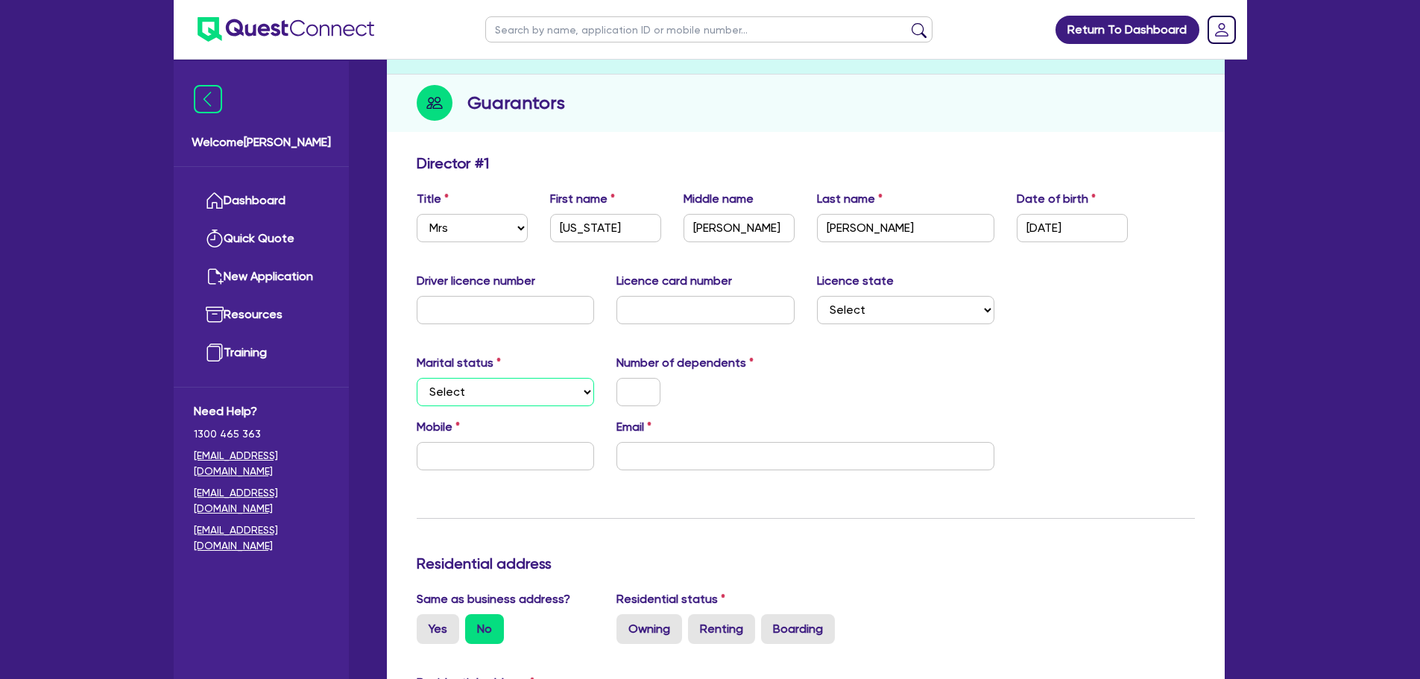
select select "SINGLE"
click at [417, 378] on select "Select Single Married De Facto / Partner" at bounding box center [506, 392] width 178 height 28
click at [619, 395] on input "text" at bounding box center [638, 392] width 44 height 28
click at [510, 443] on input "text" at bounding box center [506, 456] width 178 height 28
click at [651, 455] on input "email" at bounding box center [805, 456] width 378 height 28
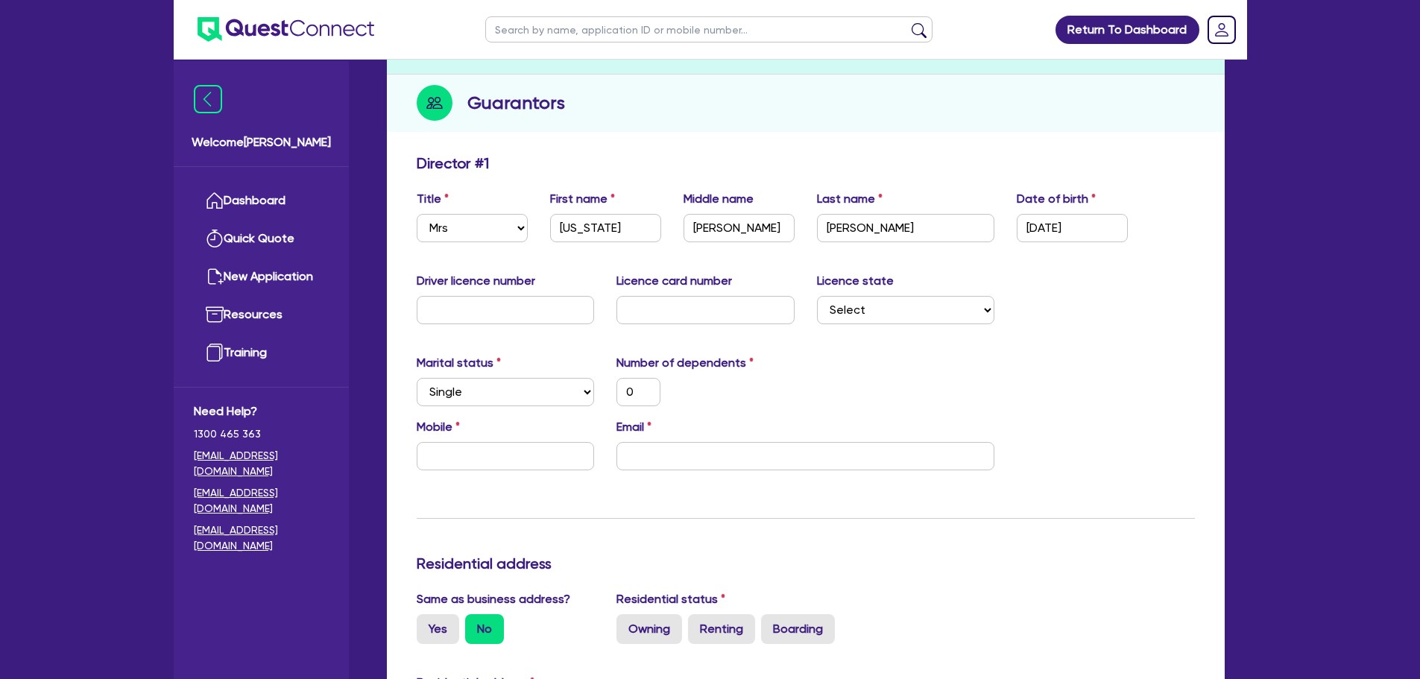
click at [656, 473] on div "Mobile Email" at bounding box center [805, 450] width 800 height 64
click at [657, 457] on input "email" at bounding box center [805, 456] width 378 height 28
paste input "[EMAIL_ADDRESS][DOMAIN_NAME]"
type input "0"
type input "[EMAIL_ADDRESS][DOMAIN_NAME]"
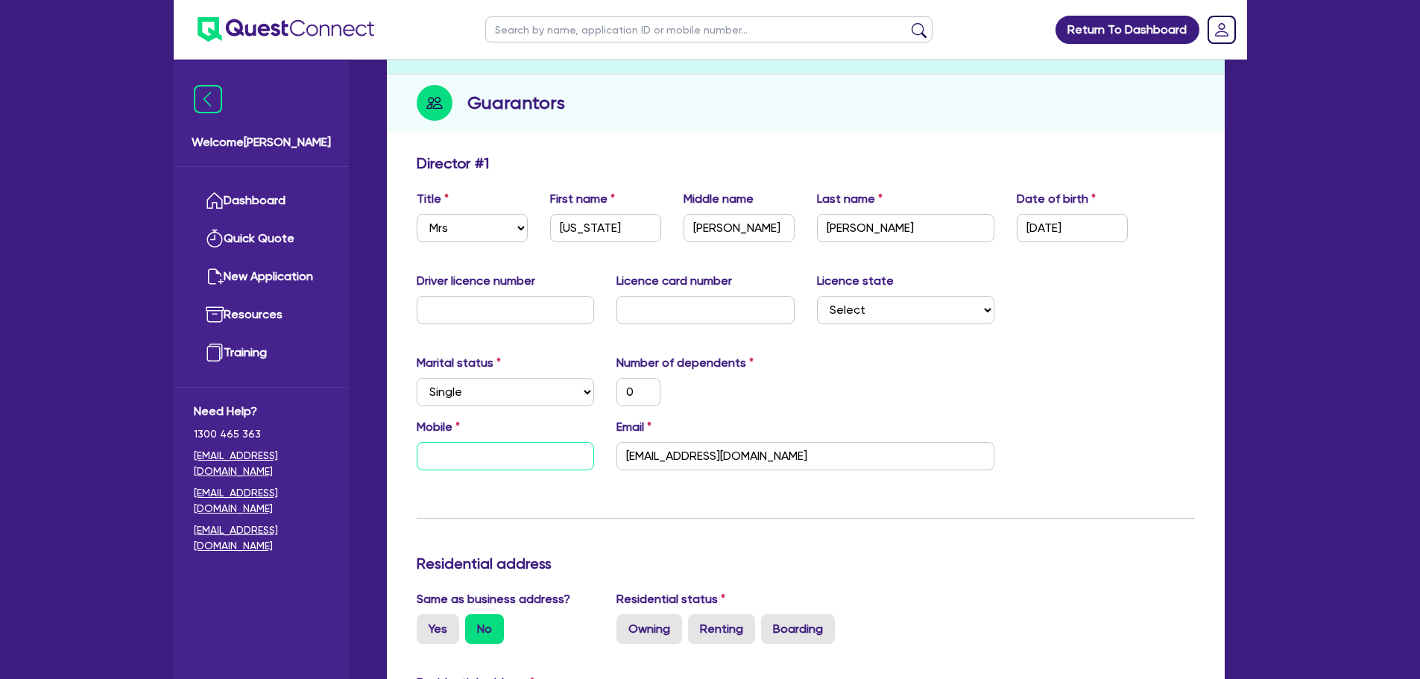
click at [536, 453] on input "text" at bounding box center [506, 456] width 178 height 28
drag, startPoint x: 443, startPoint y: 464, endPoint x: 512, endPoint y: 451, distance: 69.9
click at [450, 462] on input "text" at bounding box center [506, 456] width 178 height 28
type input "0"
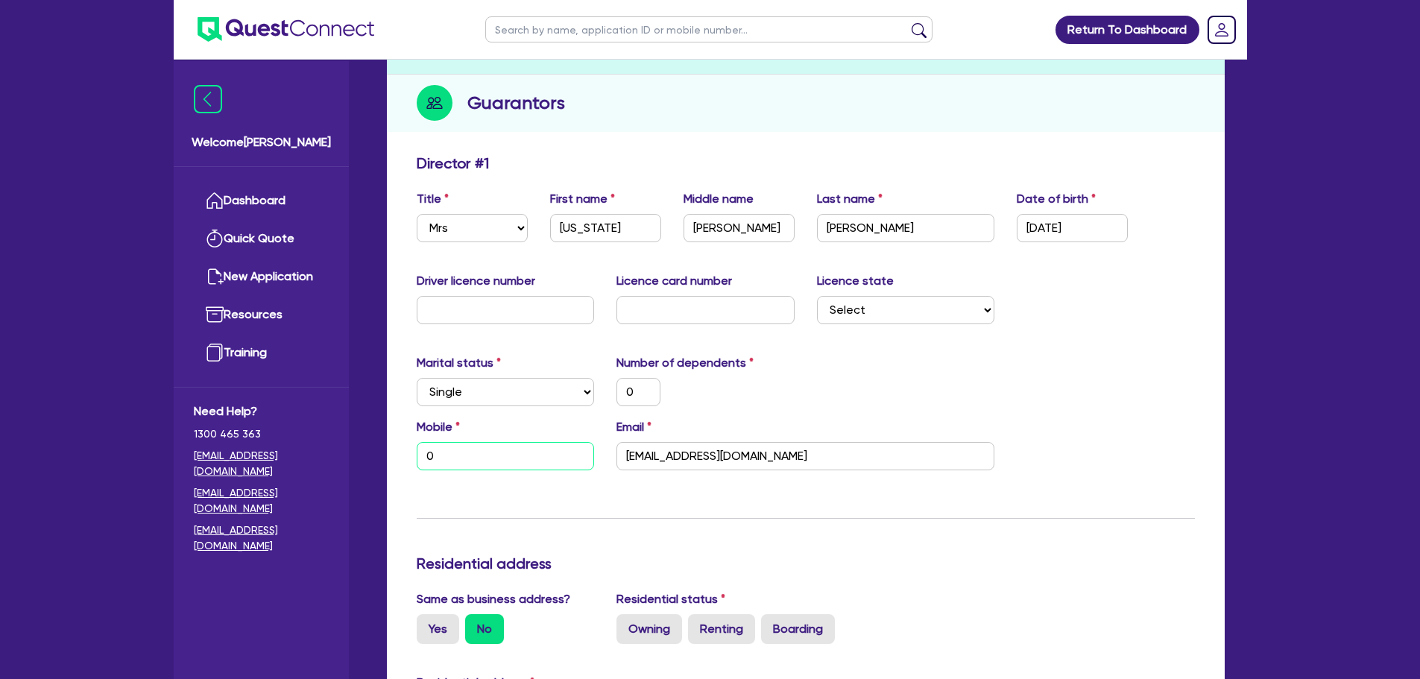
paste input "400 938 837"
type input "0"
type input "0400 938 837"
click at [765, 420] on div "Email [EMAIL_ADDRESS][DOMAIN_NAME]" at bounding box center [805, 444] width 400 height 52
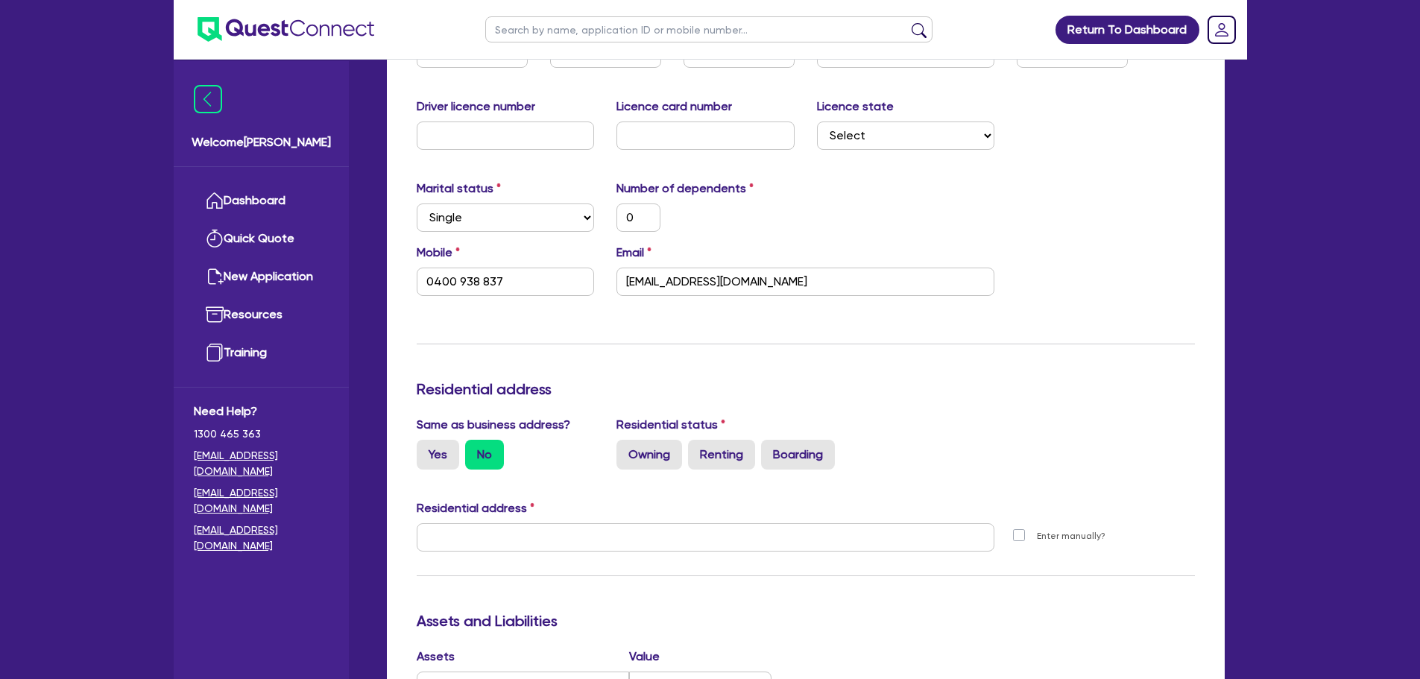
scroll to position [447, 0]
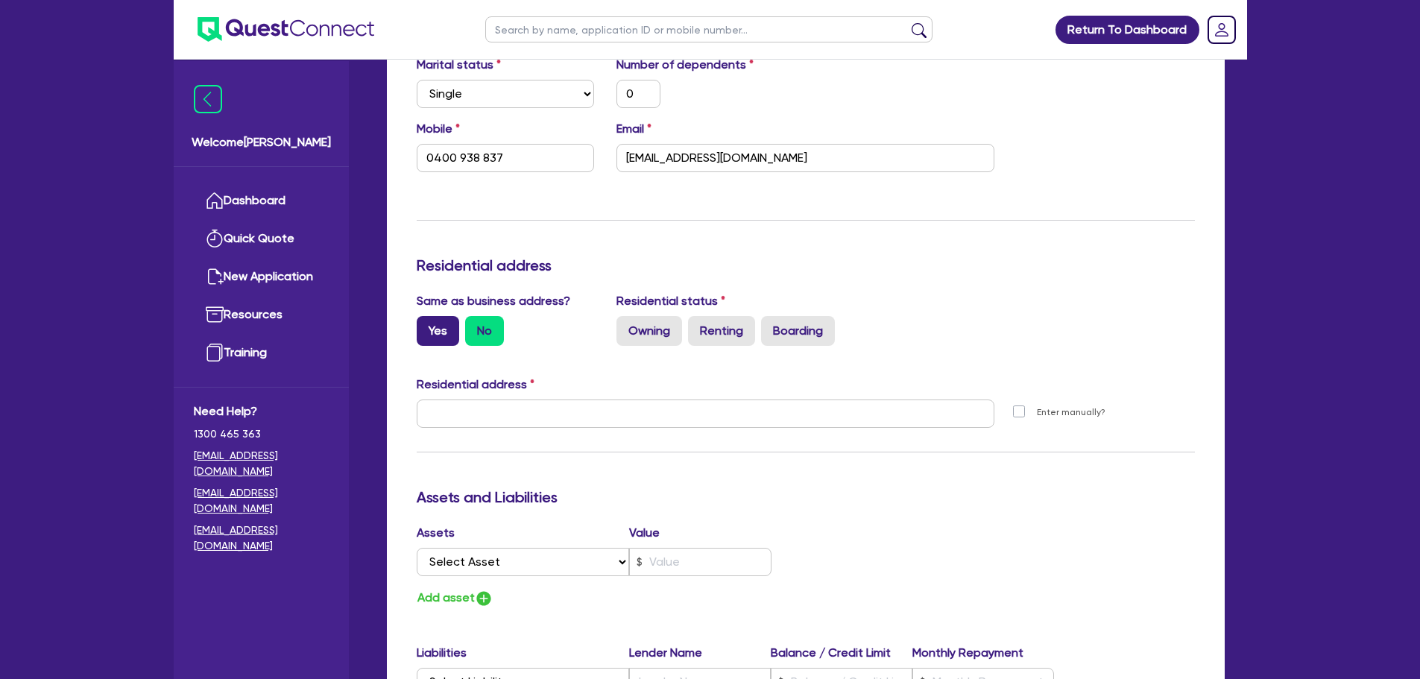
click at [439, 325] on label "Yes" at bounding box center [438, 331] width 42 height 30
click at [426, 325] on input "Yes" at bounding box center [422, 321] width 10 height 10
radio input "true"
type input "0"
type input "0400 938 837"
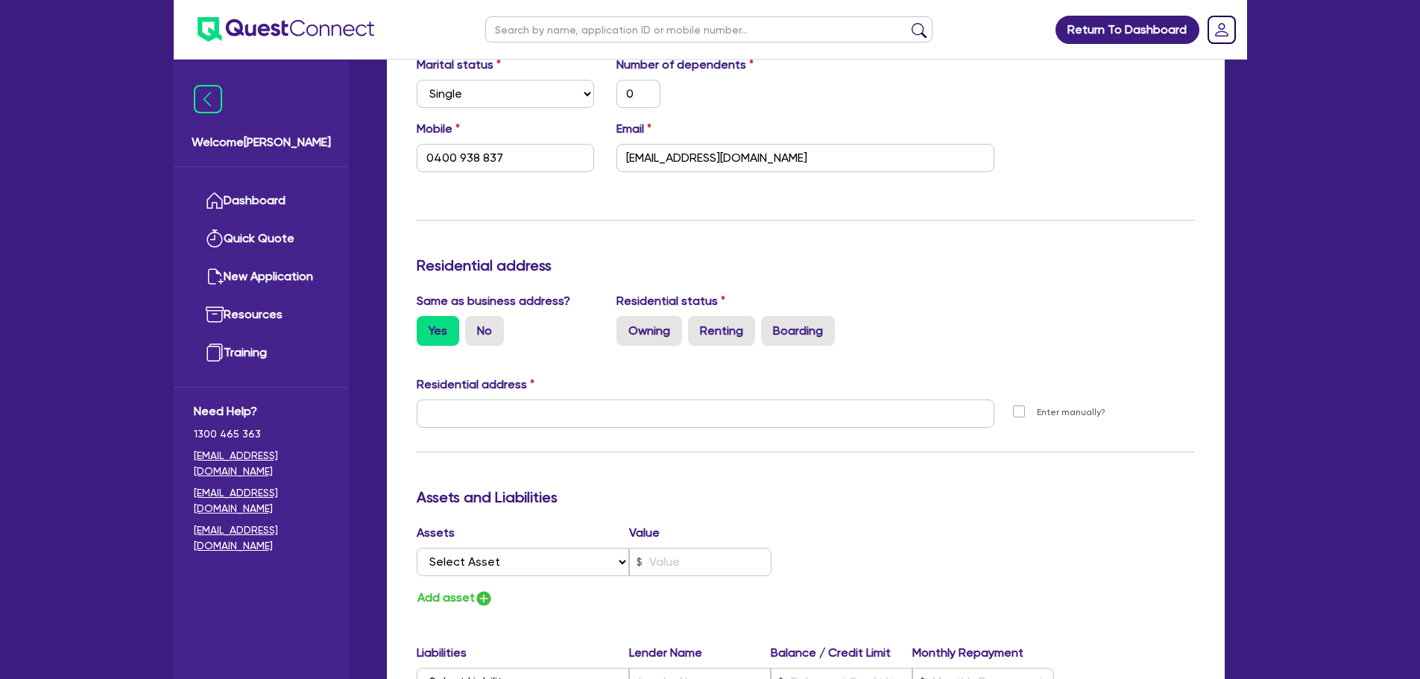
type input "4 [STREET_ADDRESS]"
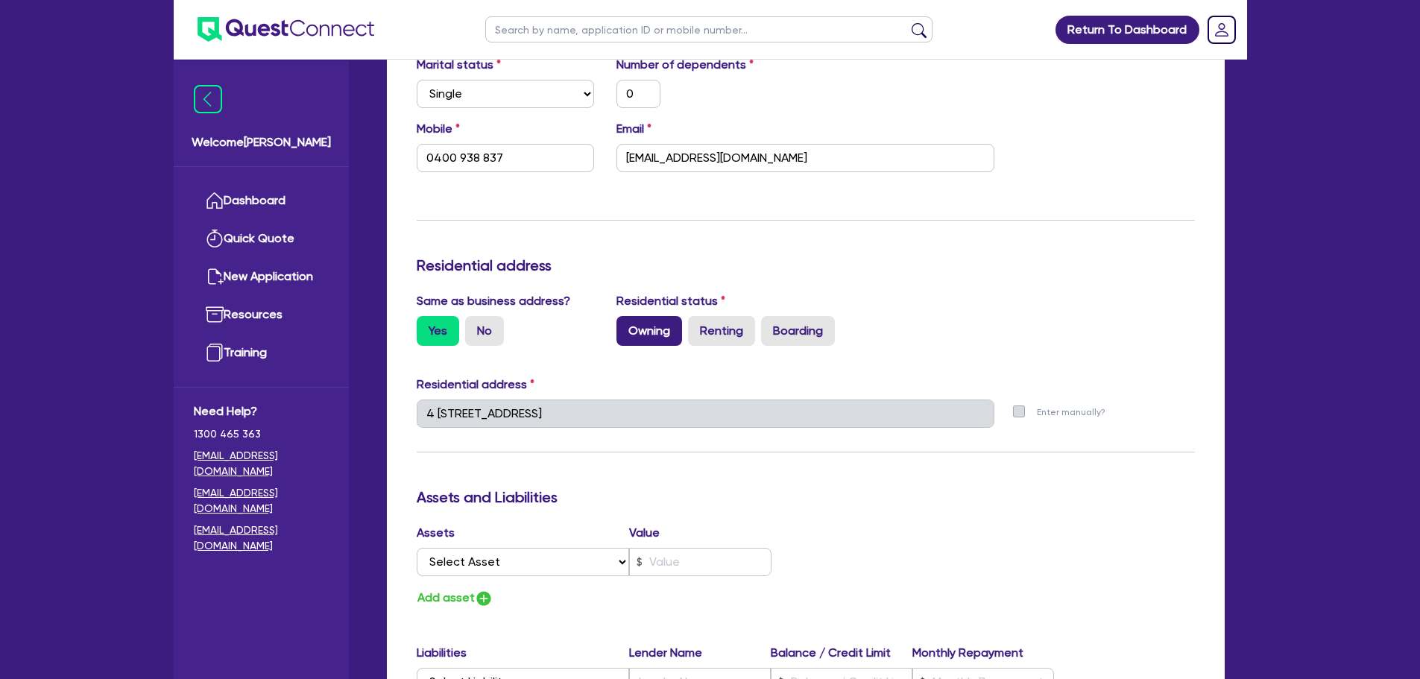
click at [654, 321] on label "Owning" at bounding box center [649, 331] width 66 height 30
click at [626, 321] on input "Owning" at bounding box center [621, 321] width 10 height 10
radio input "true"
type input "0"
type input "0400 938 837"
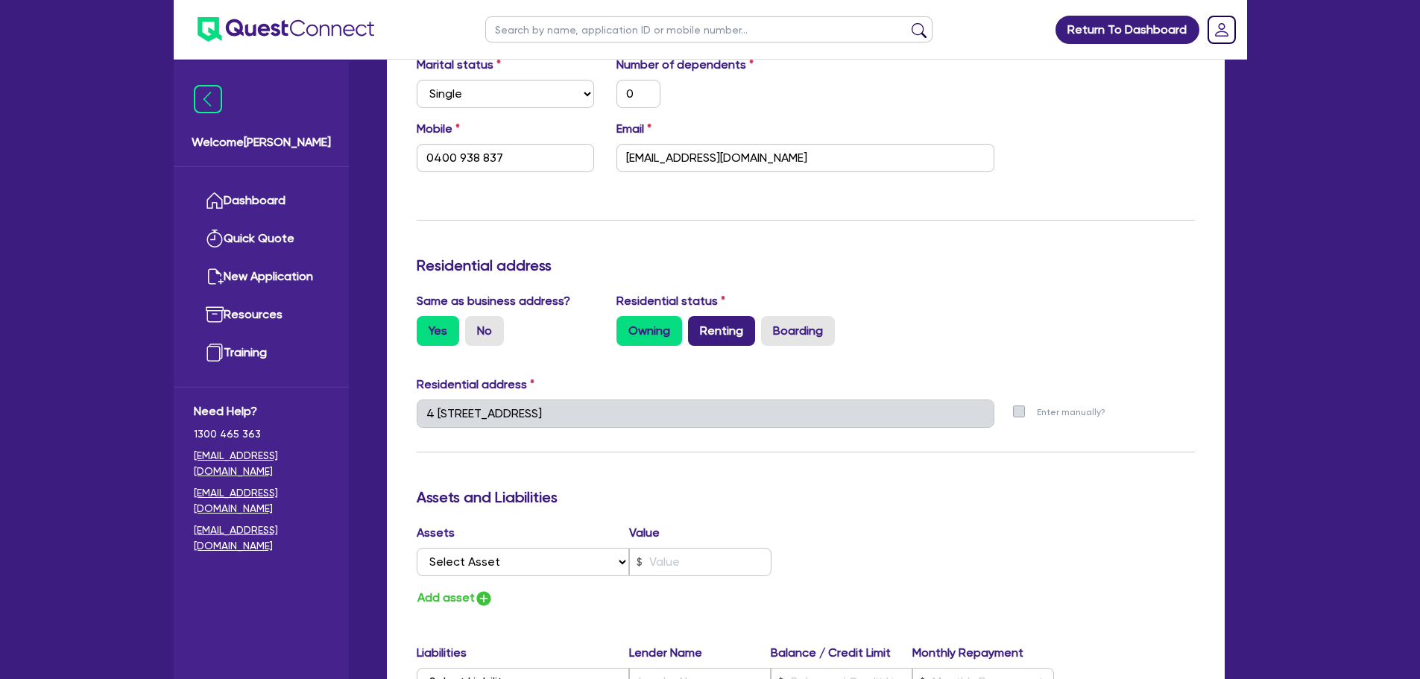
click at [698, 329] on label "Renting" at bounding box center [721, 331] width 67 height 30
click at [698, 326] on input "Renting" at bounding box center [693, 321] width 10 height 10
radio input "true"
type input "0"
type input "0400 938 837"
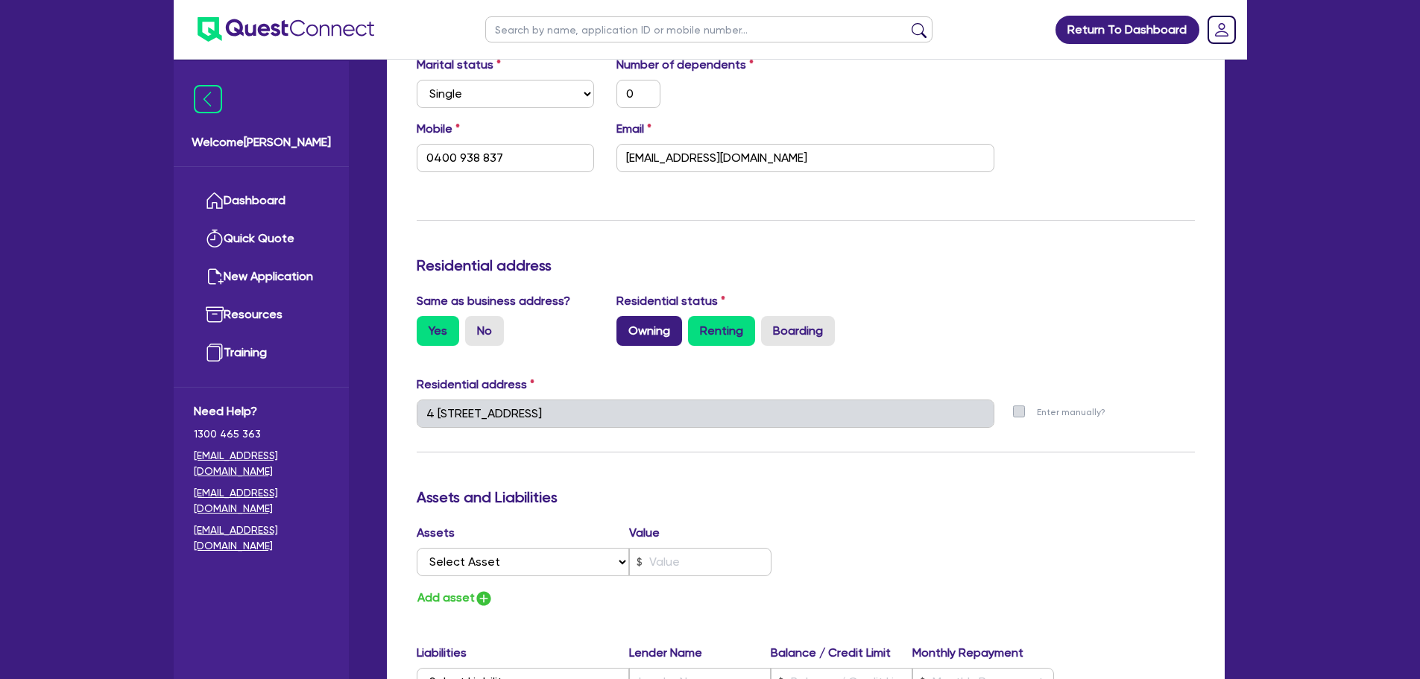
click at [663, 329] on label "Owning" at bounding box center [649, 331] width 66 height 30
click at [626, 326] on input "Owning" at bounding box center [621, 321] width 10 height 10
radio input "true"
type input "0"
type input "0400 938 837"
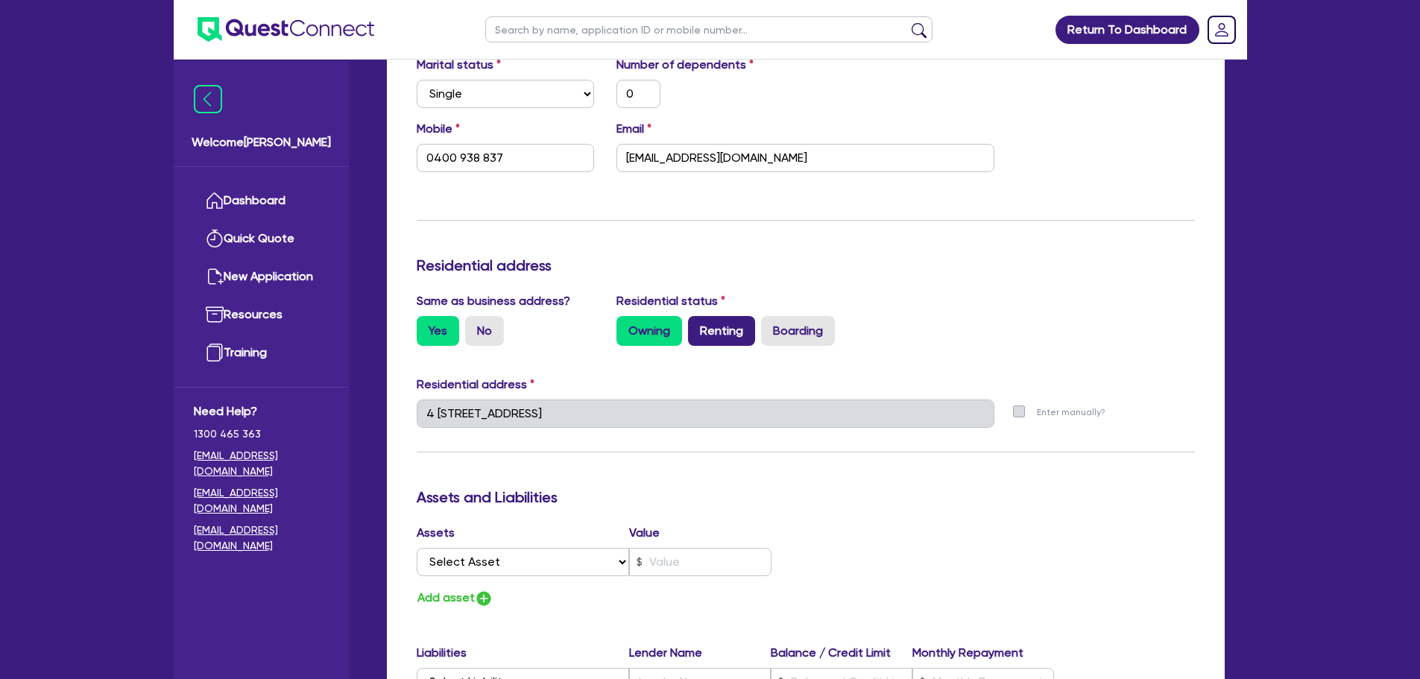
click at [736, 331] on label "Renting" at bounding box center [721, 331] width 67 height 30
click at [698, 326] on input "Renting" at bounding box center [693, 321] width 10 height 10
radio input "true"
type input "0"
type input "0400 938 837"
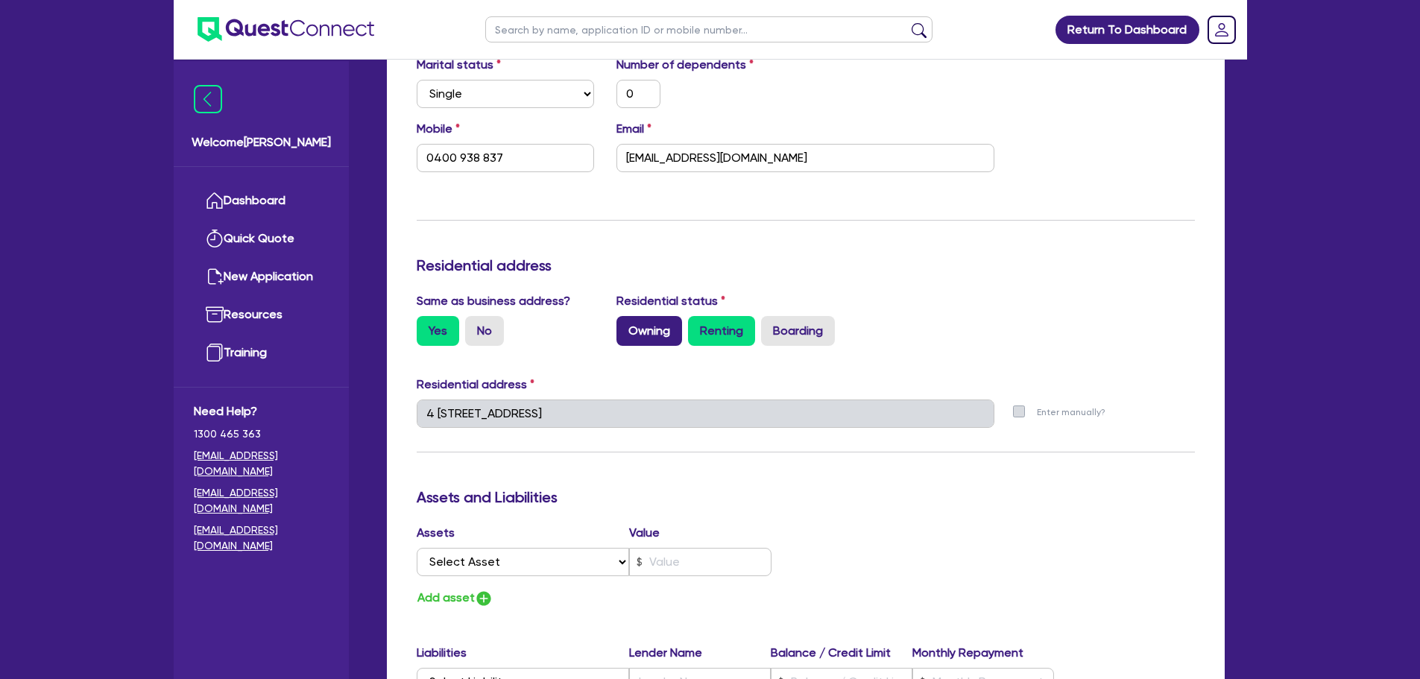
click at [639, 329] on label "Owning" at bounding box center [649, 331] width 66 height 30
click at [626, 326] on input "Owning" at bounding box center [621, 321] width 10 height 10
radio input "true"
type input "0"
type input "0400 938 837"
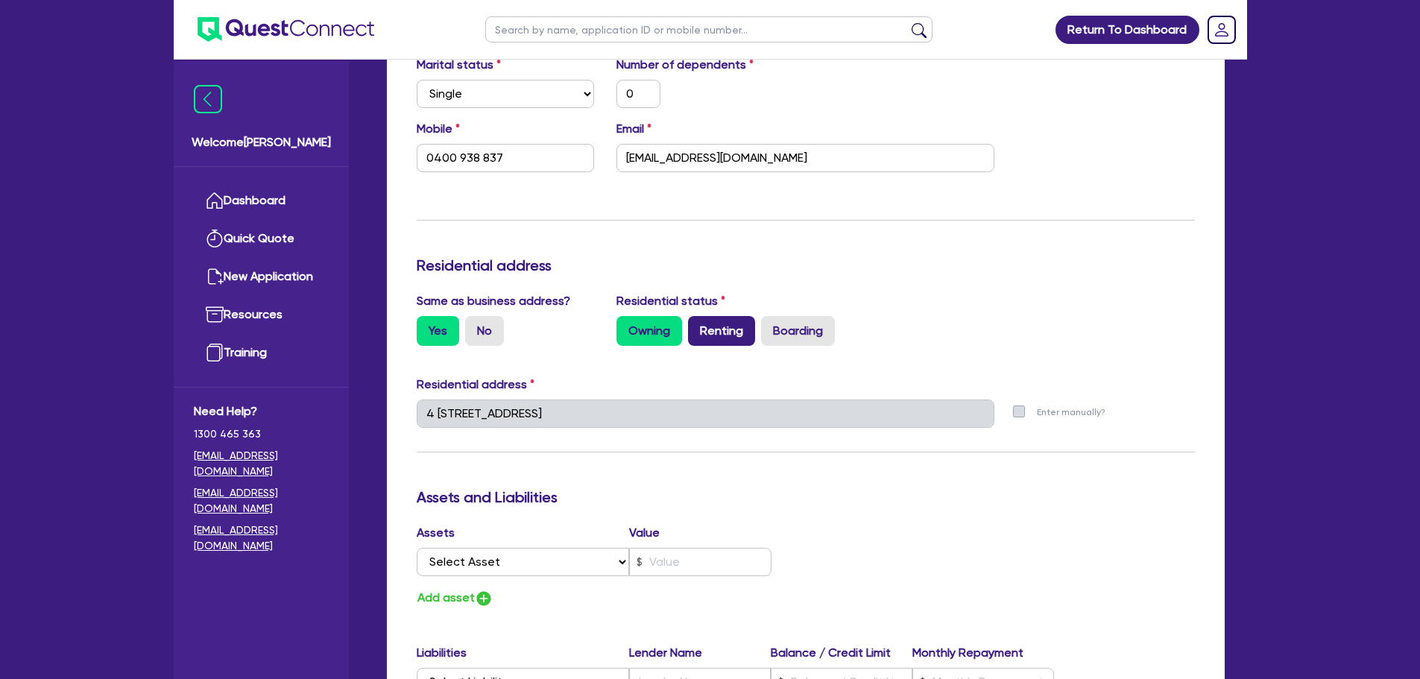
click at [723, 329] on label "Renting" at bounding box center [721, 331] width 67 height 30
click at [698, 326] on input "Renting" at bounding box center [693, 321] width 10 height 10
radio input "true"
type input "0"
type input "0400 938 837"
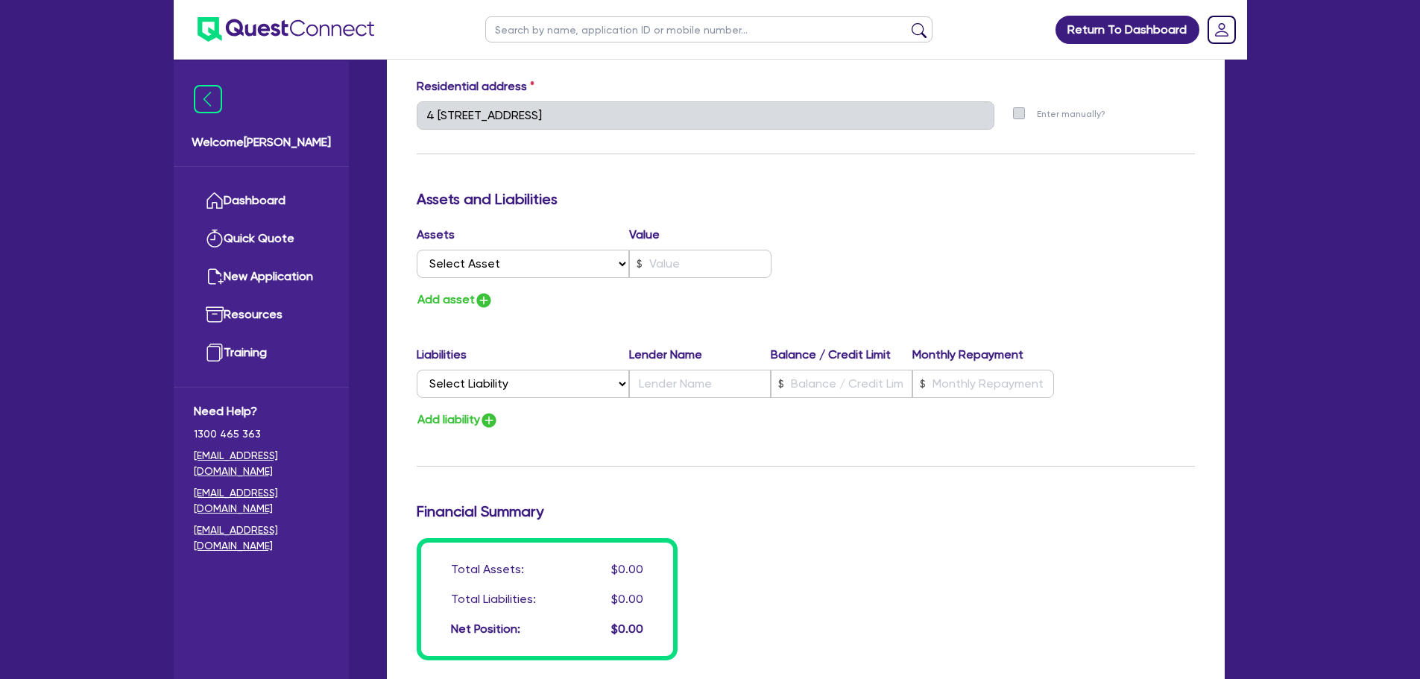
scroll to position [1043, 0]
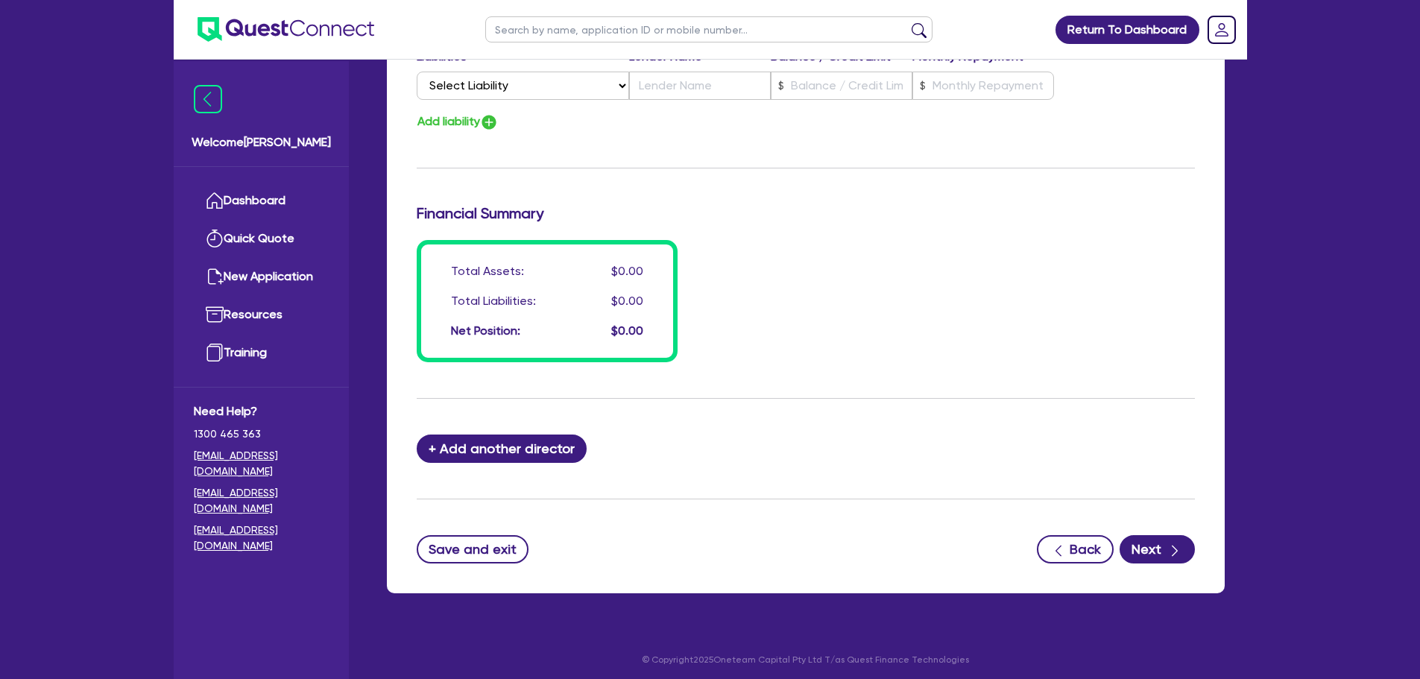
click at [1176, 551] on icon "button" at bounding box center [1174, 550] width 15 height 15
select select "CARS_AND_LIGHT_TRUCKS"
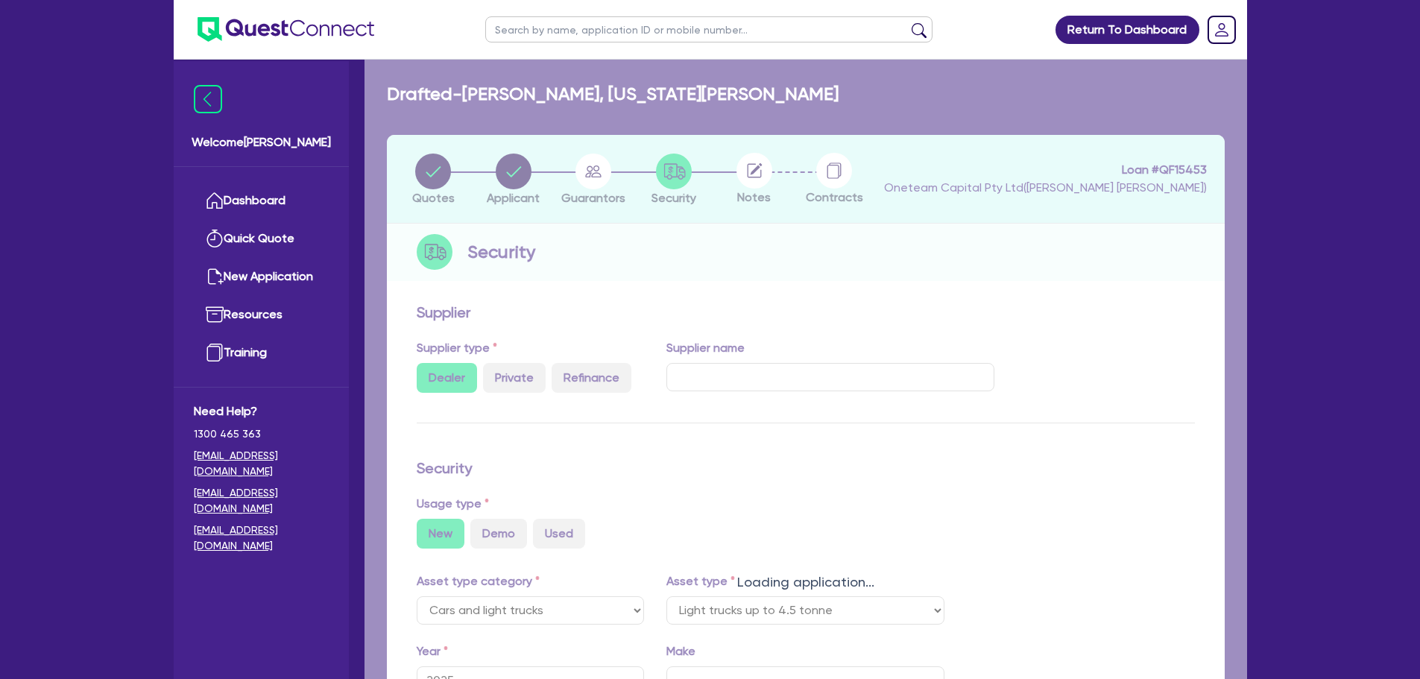
select select "LIGHT_TRUCKS"
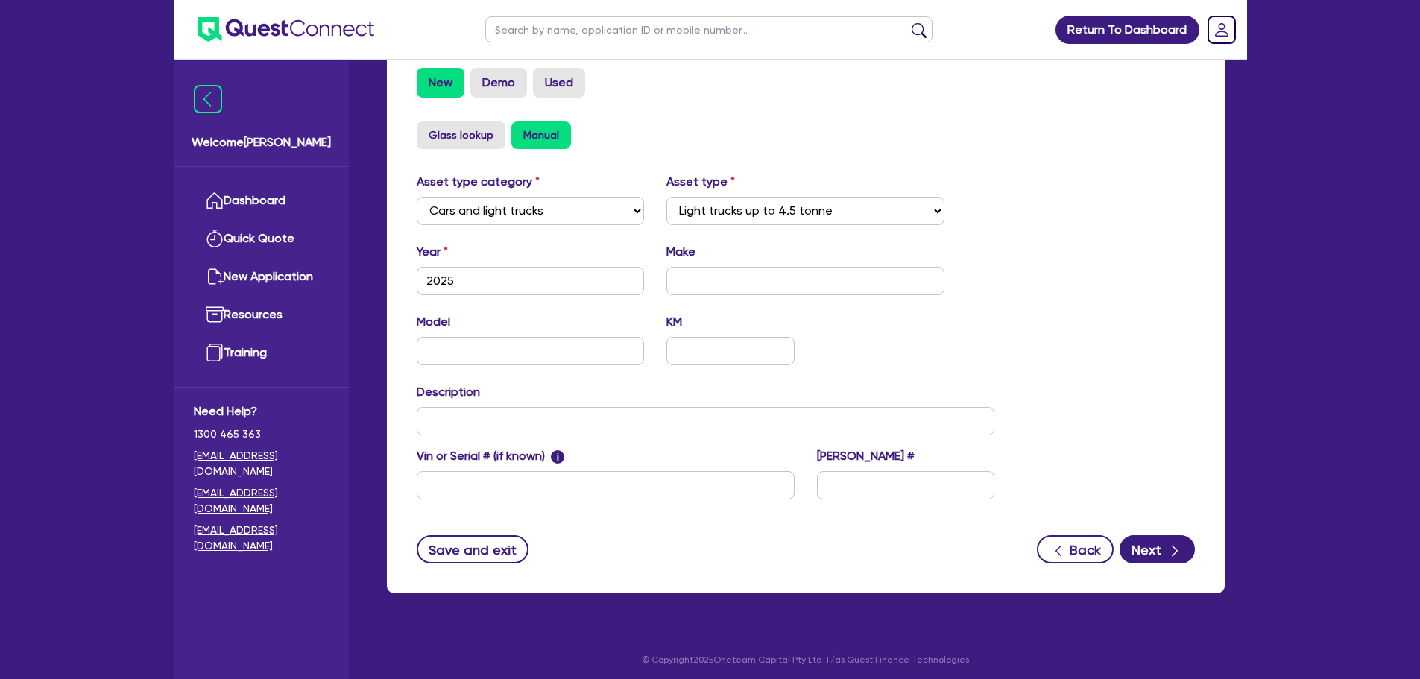
scroll to position [468, 0]
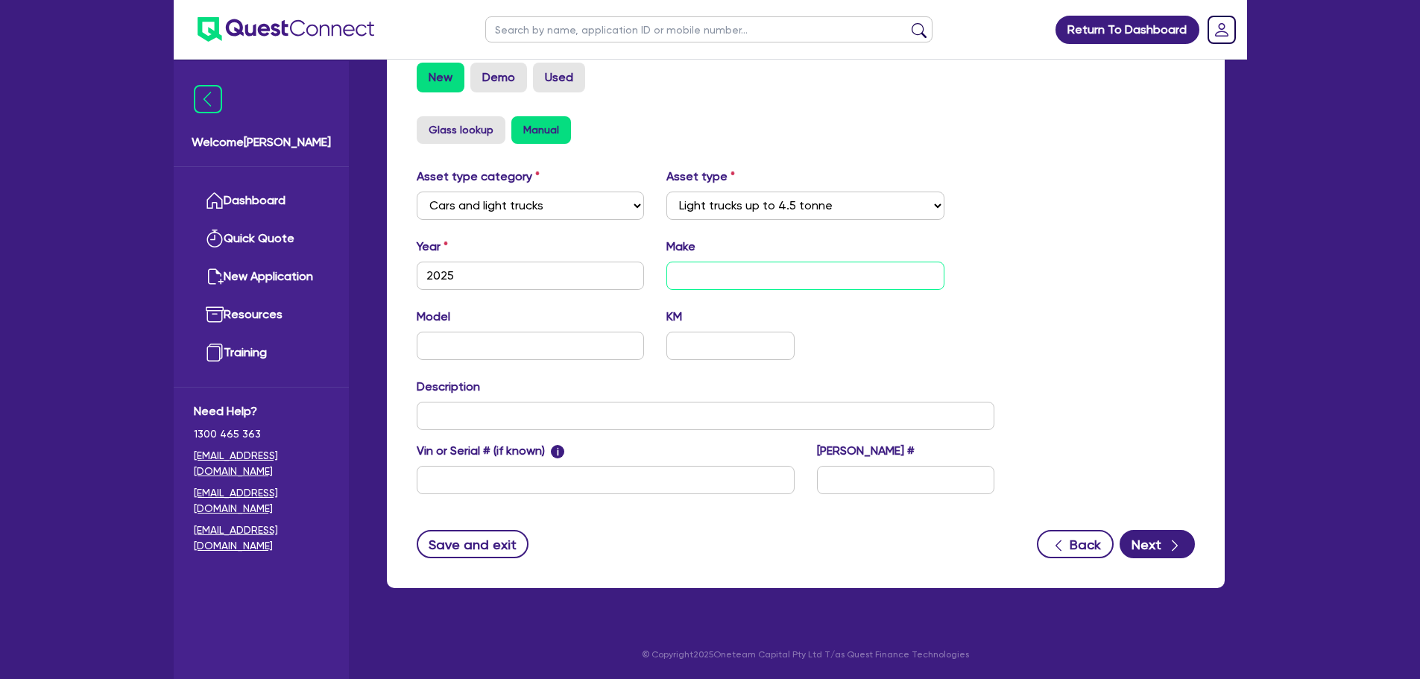
click at [730, 282] on input "text" at bounding box center [805, 276] width 278 height 28
type input "Toyota"
type input "G"
type input "Hiace"
type input "Commuter"
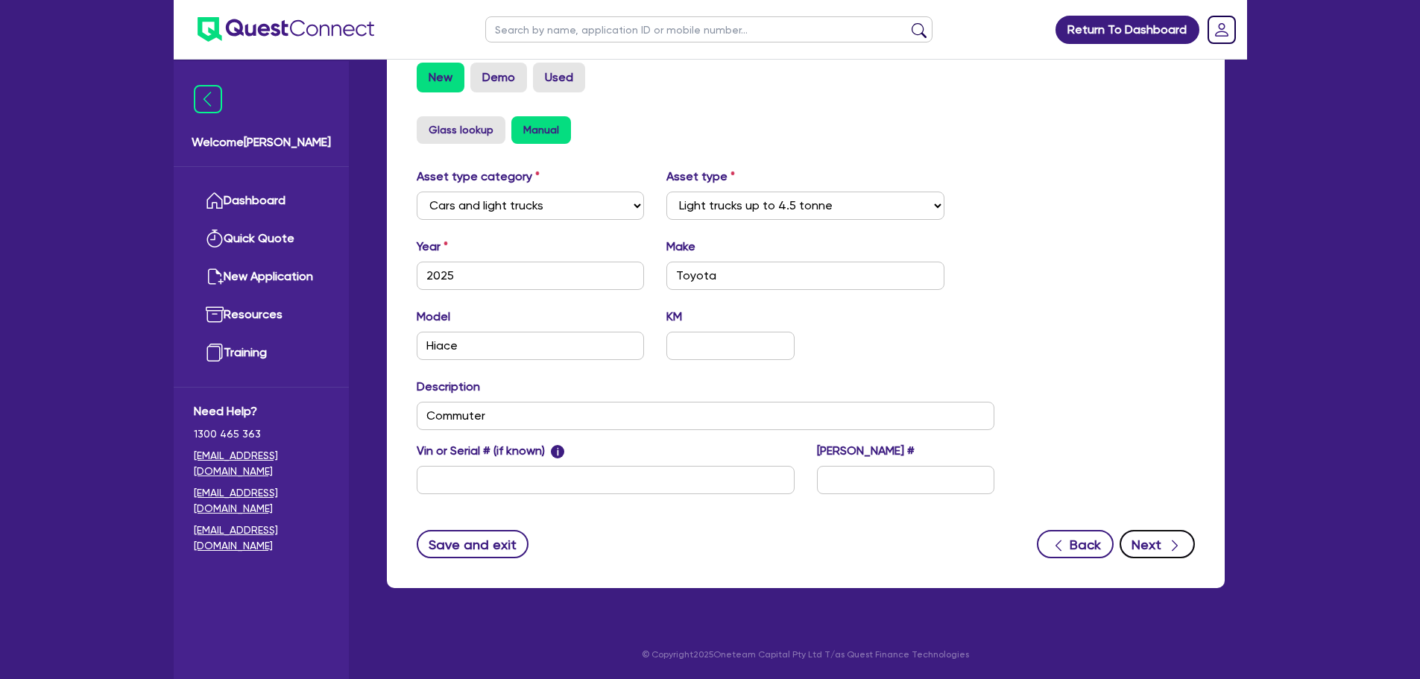
click at [1166, 549] on div "button" at bounding box center [1174, 544] width 16 height 19
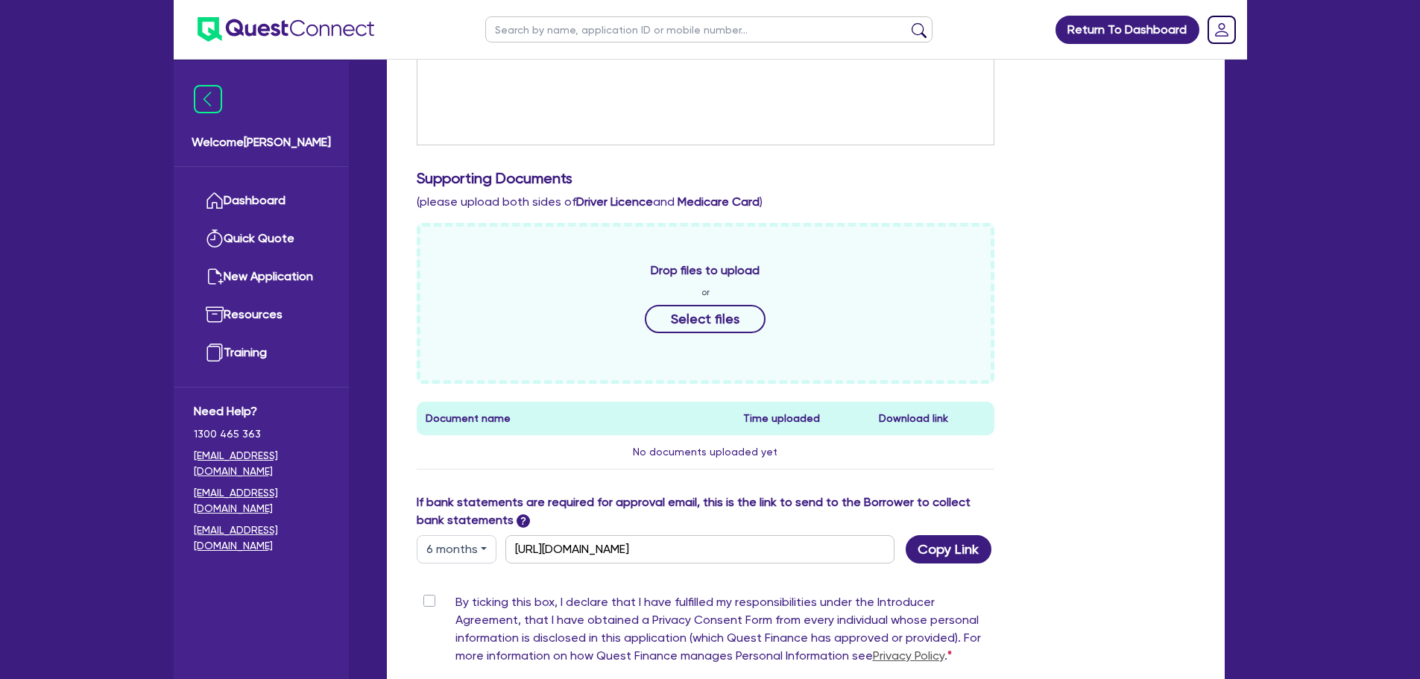
scroll to position [522, 0]
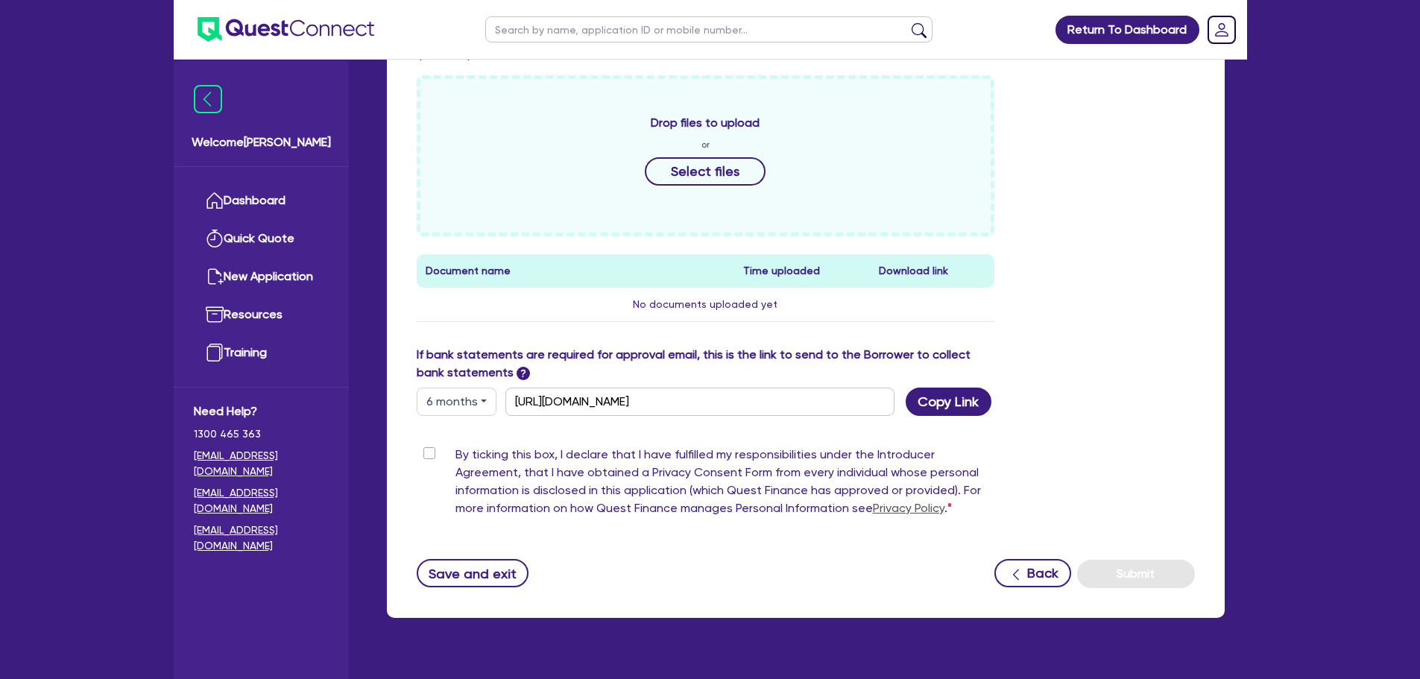
click at [455, 452] on label "By ticking this box, I declare that I have fulfilled my responsibilities under …" at bounding box center [725, 485] width 540 height 78
click at [428, 452] on input "By ticking this box, I declare that I have fulfilled my responsibilities under …" at bounding box center [423, 453] width 12 height 14
checkbox input "true"
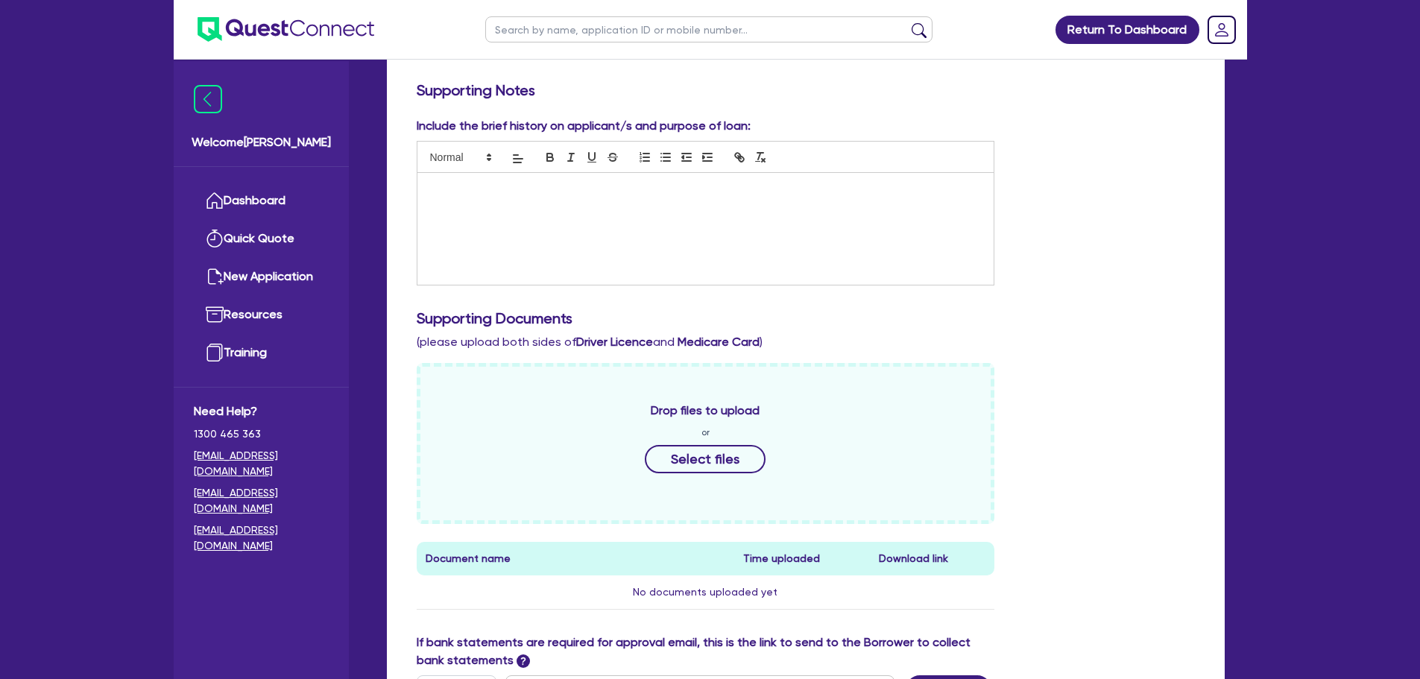
scroll to position [224, 0]
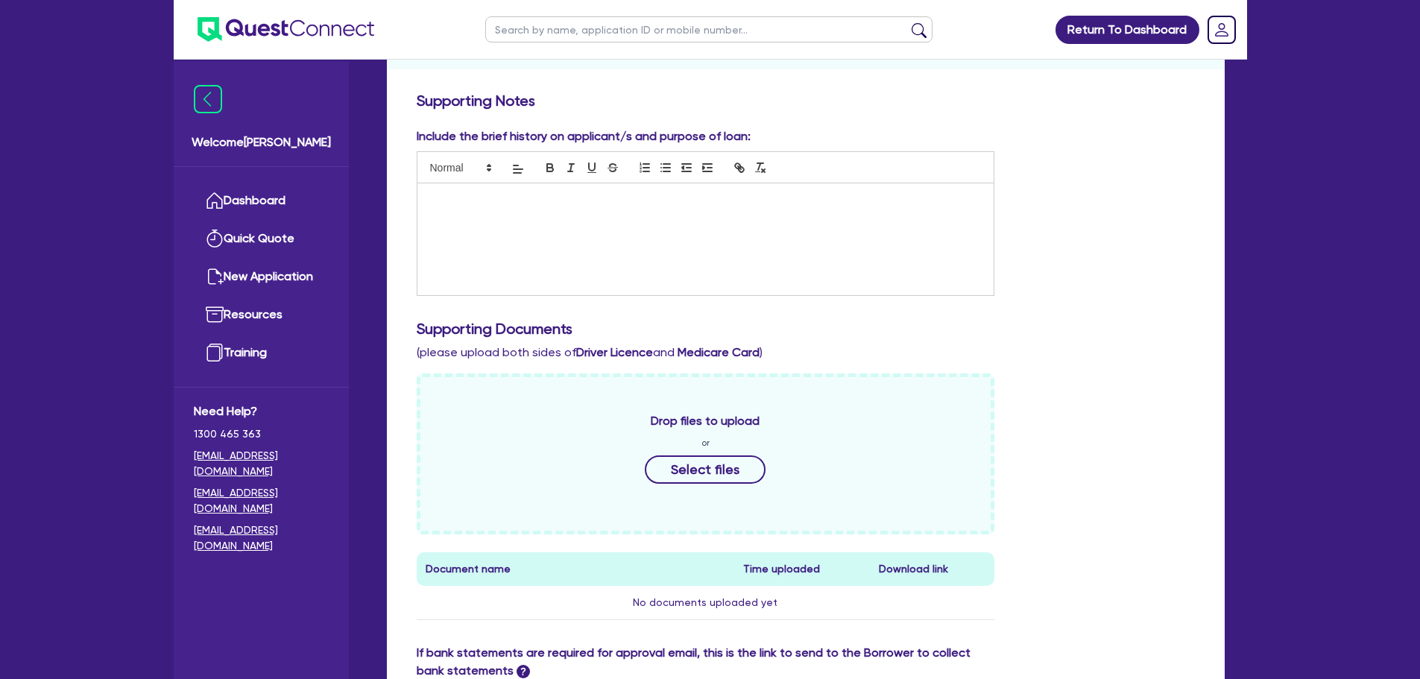
click at [680, 236] on div at bounding box center [705, 239] width 577 height 112
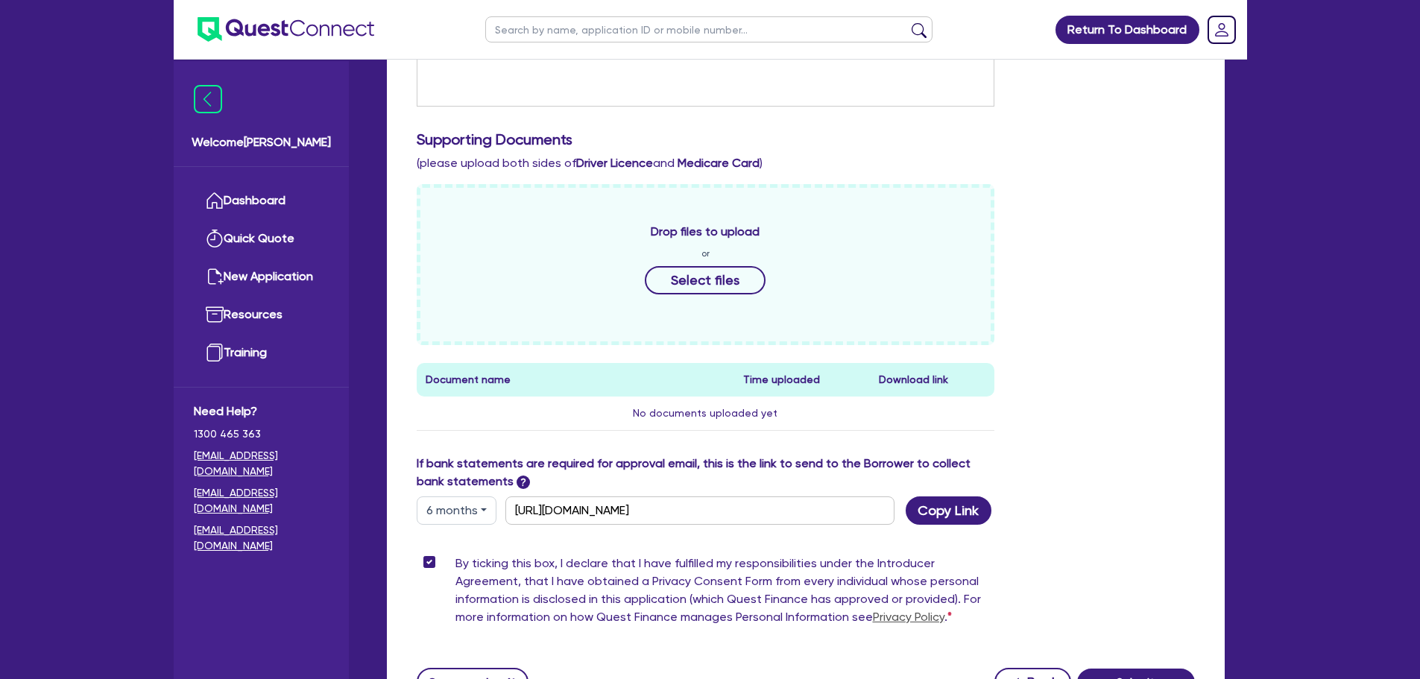
scroll to position [552, 0]
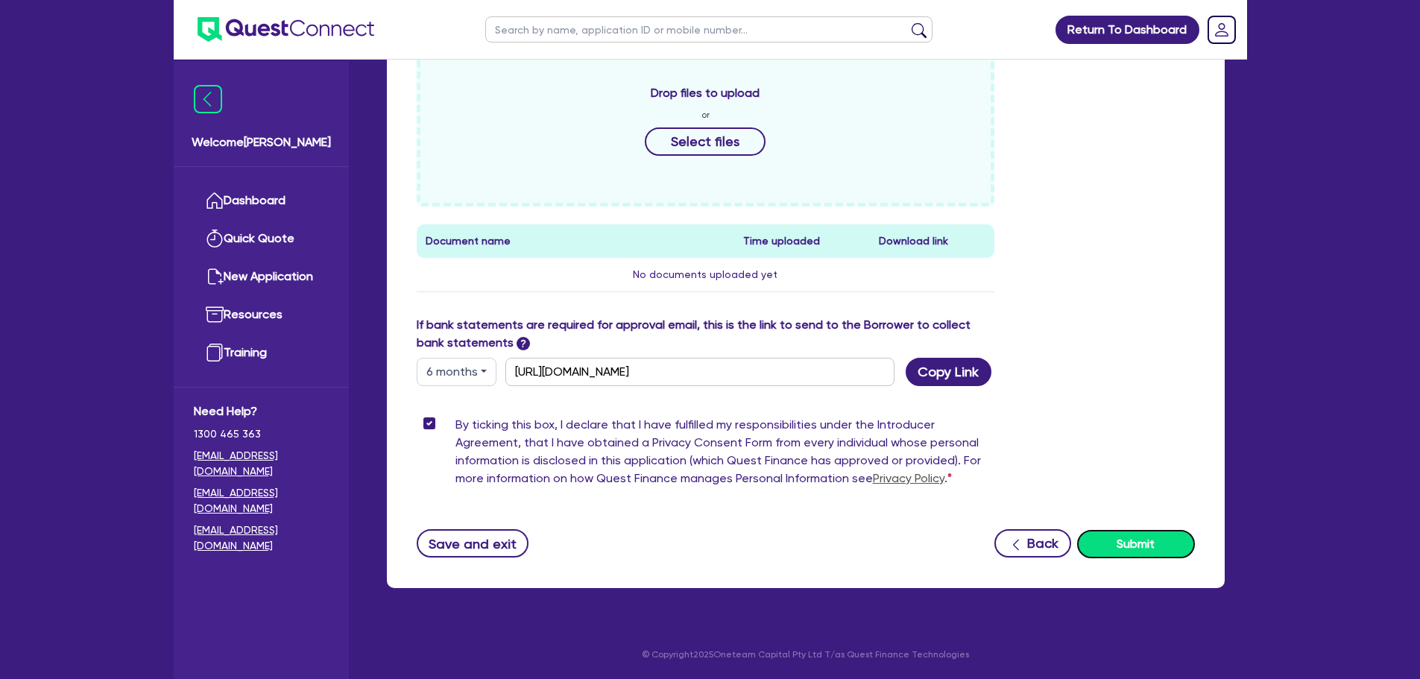
click at [1138, 552] on button "Submit" at bounding box center [1136, 544] width 118 height 28
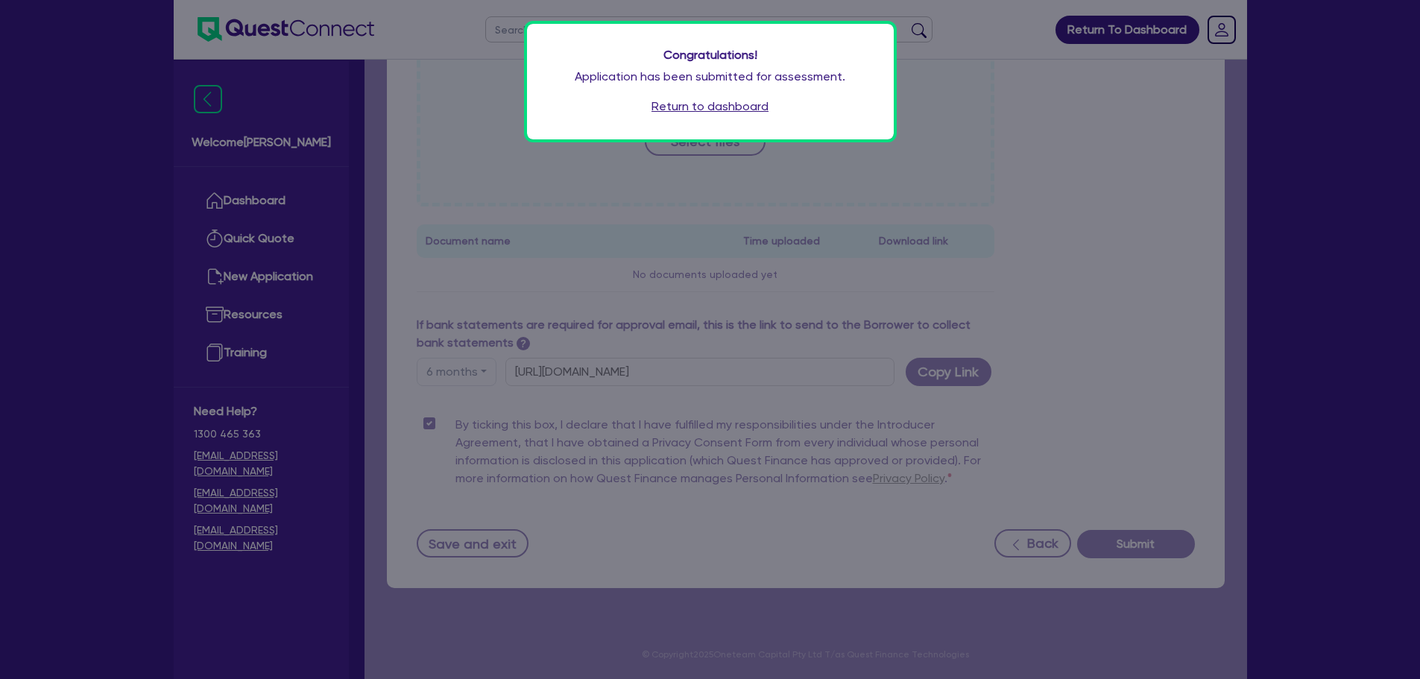
click at [667, 103] on link "Return to dashboard" at bounding box center [709, 107] width 117 height 18
